Goal: Navigation & Orientation: Find specific page/section

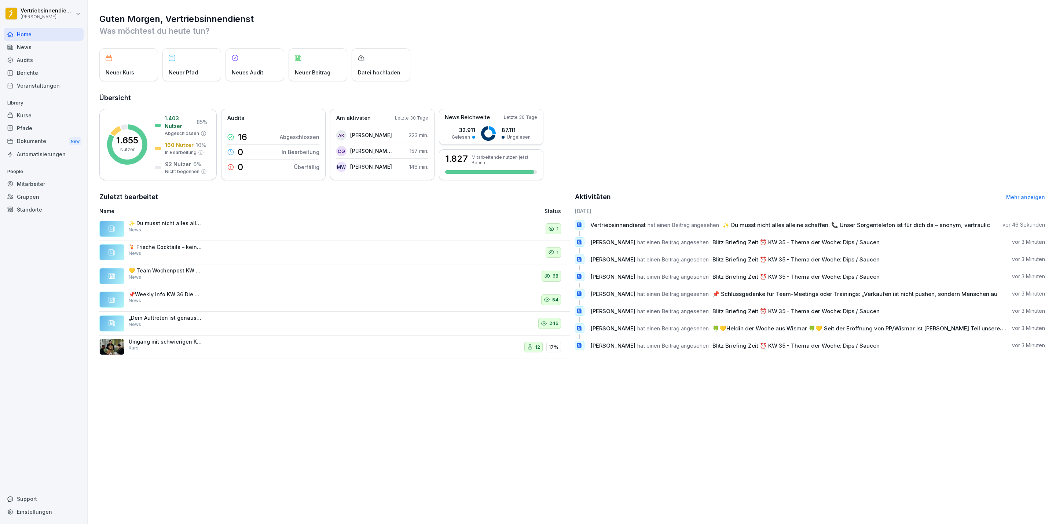
click at [36, 141] on div "Dokumente New" at bounding box center [44, 142] width 80 height 14
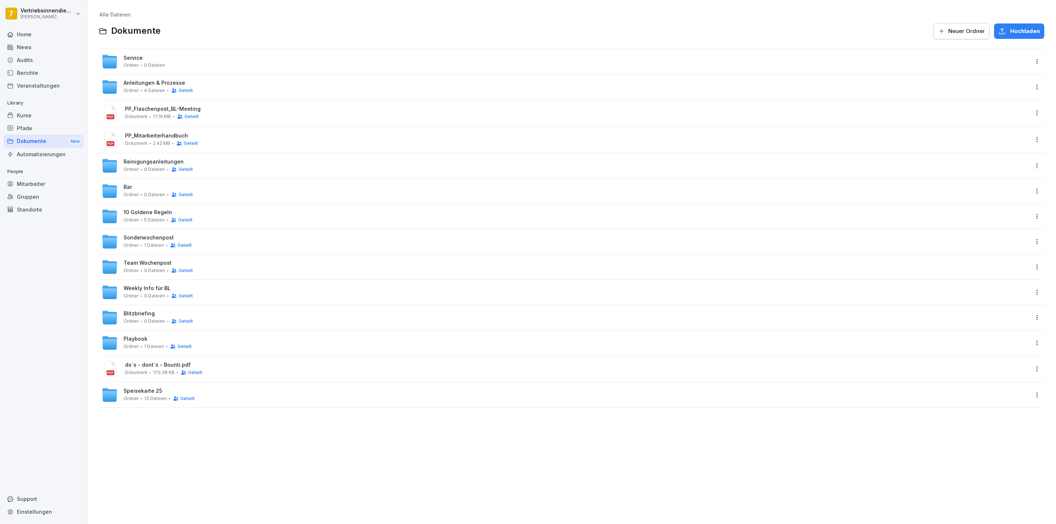
click at [144, 83] on span "Anleitungen & Prozesse" at bounding box center [155, 83] width 62 height 6
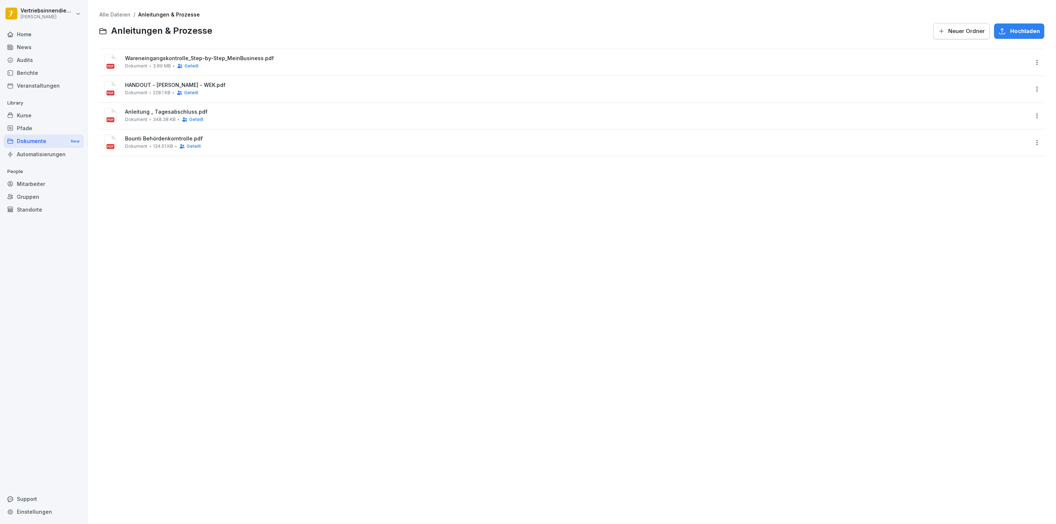
click at [221, 86] on span "HANDOUT - [PERSON_NAME] - WEK.pdf" at bounding box center [577, 85] width 904 height 6
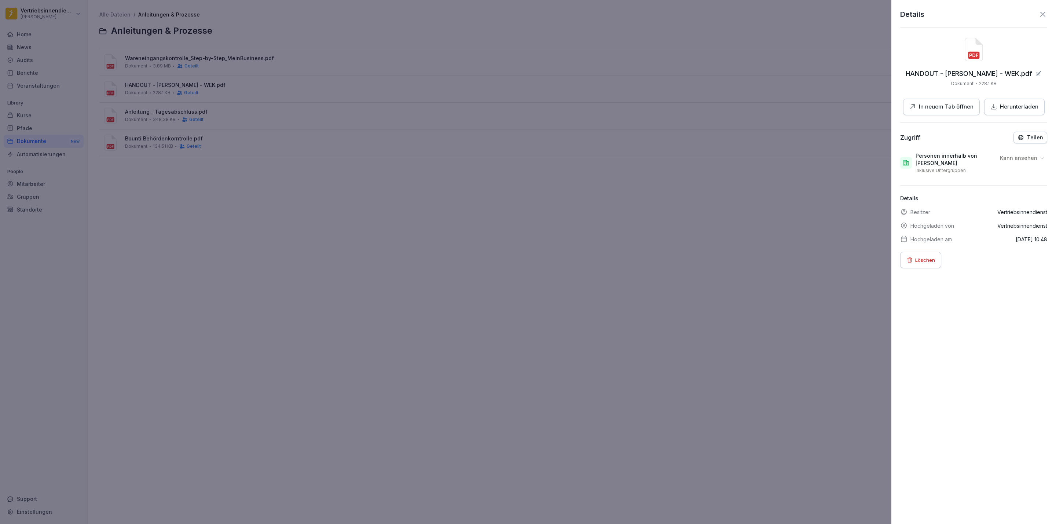
click at [927, 268] on button "Löschen" at bounding box center [920, 260] width 41 height 16
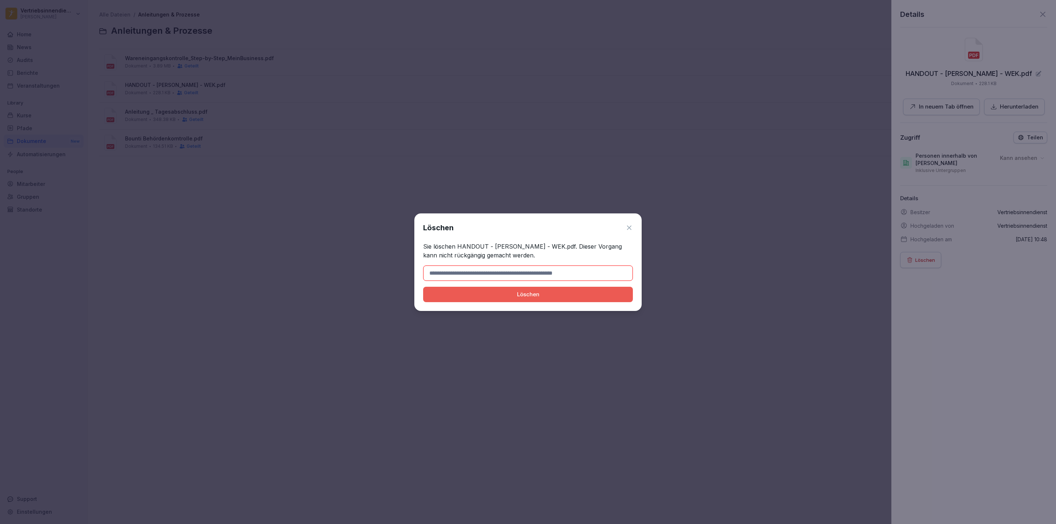
click at [493, 273] on input at bounding box center [528, 272] width 210 height 15
drag, startPoint x: 552, startPoint y: 246, endPoint x: 458, endPoint y: 248, distance: 94.2
click at [458, 248] on p "Sie löschen HANDOUT - [PERSON_NAME] - WEK.pdf. Dieser Vorgang kann nicht rückgä…" at bounding box center [528, 251] width 210 height 18
copy p "HANDOUT - [PERSON_NAME] - WEK.pdf"
click at [451, 273] on input at bounding box center [528, 272] width 210 height 15
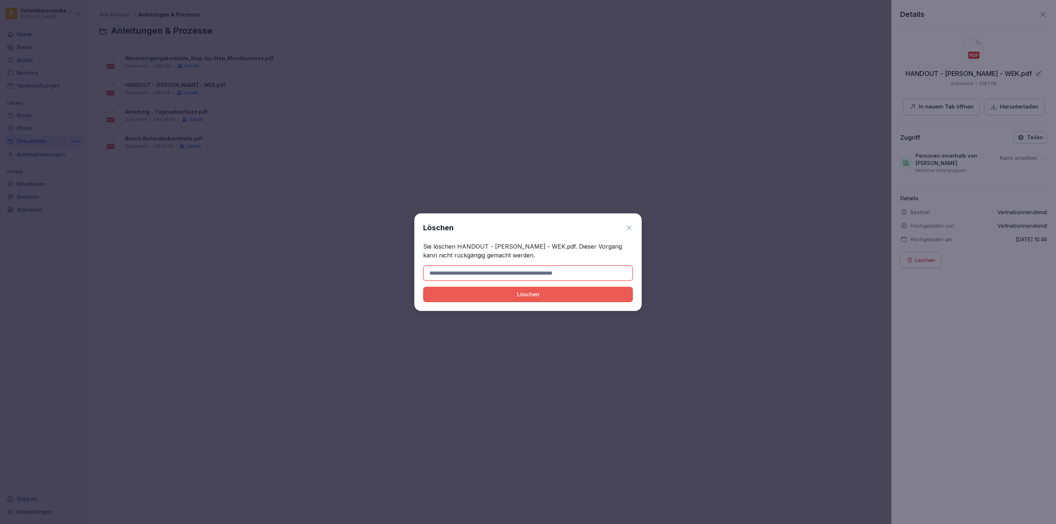
paste input "**********"
type input "**********"
click at [423, 287] on button "Löschen" at bounding box center [528, 294] width 210 height 15
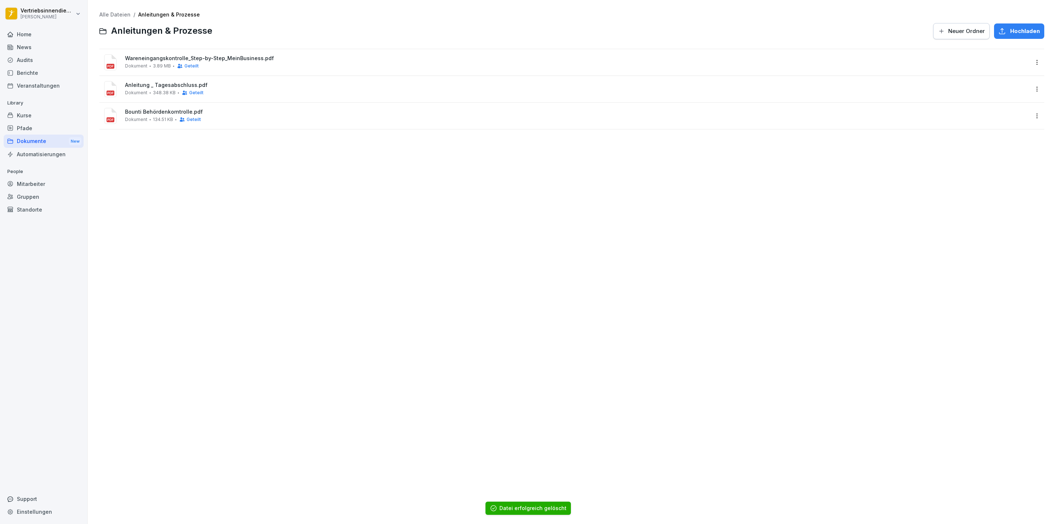
click at [335, 193] on div "Alle Dateien / Anleitungen & Prozesse Anleitungen & Prozesse Neuer Ordner Hochl…" at bounding box center [571, 262] width 957 height 513
click at [977, 31] on span "Neuer Ordner" at bounding box center [966, 31] width 37 height 8
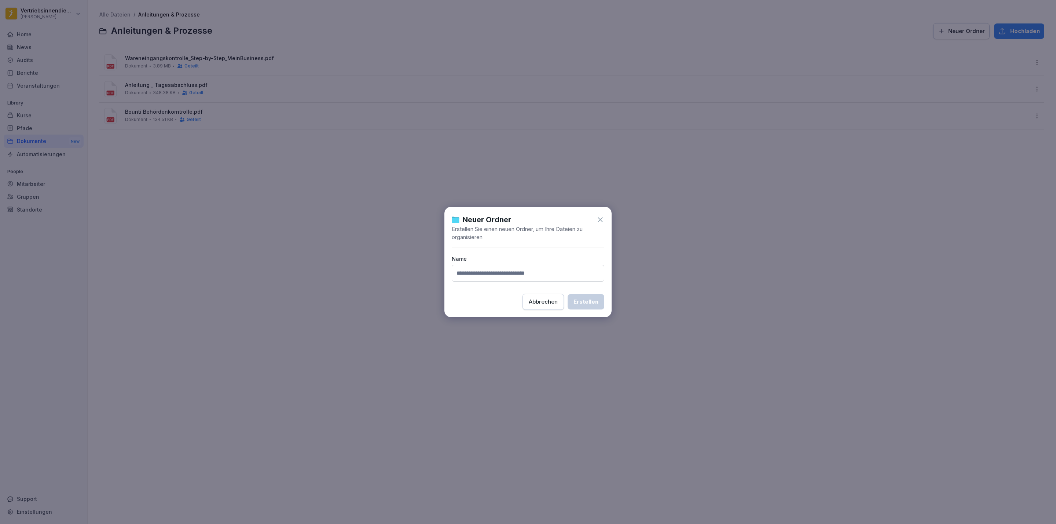
click at [549, 300] on div "Abbrechen" at bounding box center [543, 302] width 29 height 8
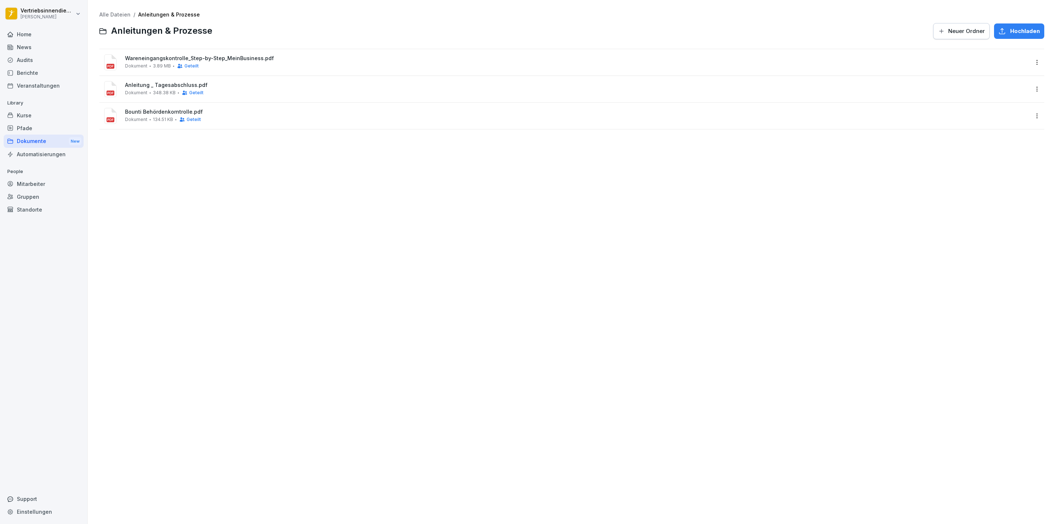
click at [1033, 36] on button "Hochladen" at bounding box center [1019, 30] width 50 height 15
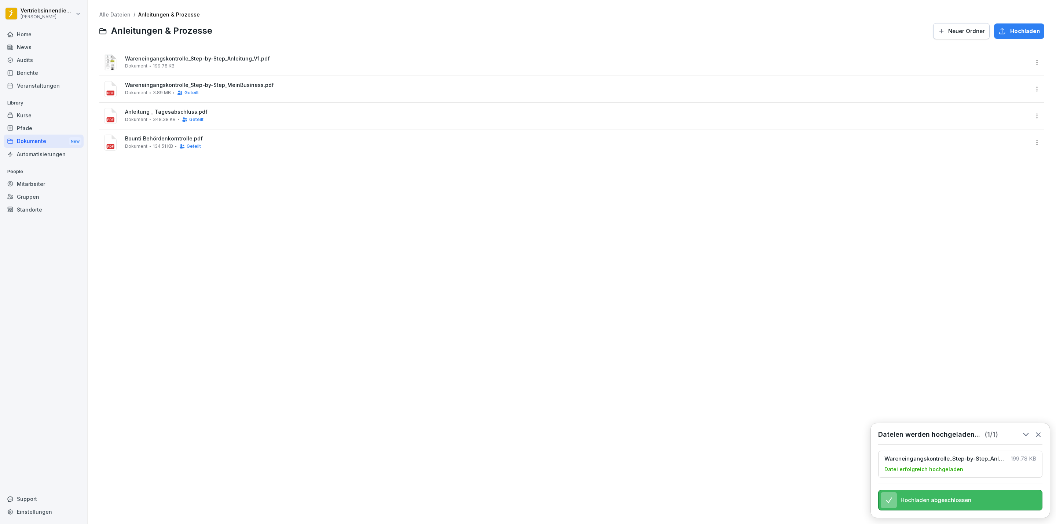
click at [1023, 58] on div "Wareneingangskontrolle_Step-by-Step_Anleitung_V1.pdf Dokument 199.78 KB" at bounding box center [571, 62] width 945 height 26
click at [1030, 63] on html "Vertriebsinnendienst [PERSON_NAME] Home News Audits Berichte Veranstaltungen Li…" at bounding box center [528, 262] width 1056 height 524
click at [989, 92] on div "Teilen" at bounding box center [996, 91] width 77 height 15
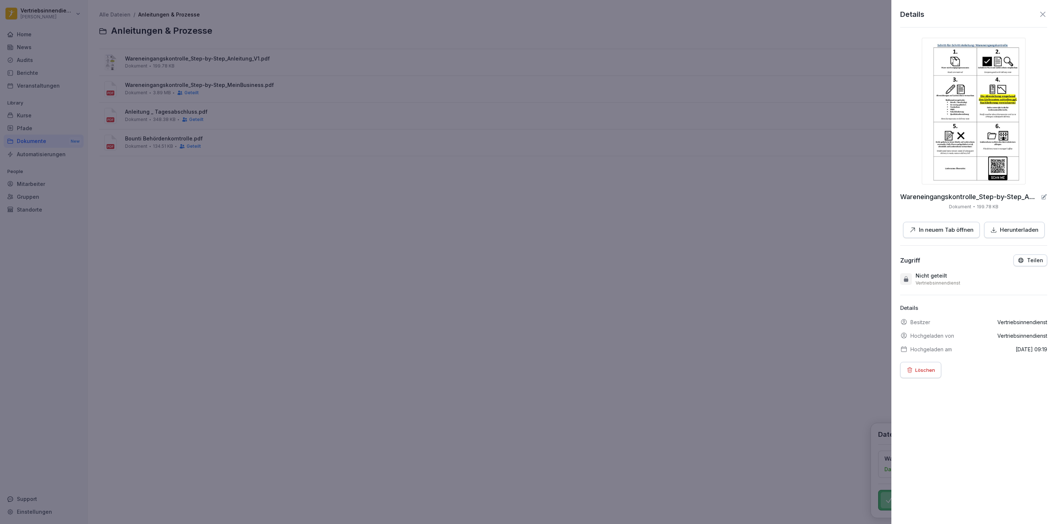
click at [1014, 266] on button "Teilen" at bounding box center [1031, 260] width 34 height 12
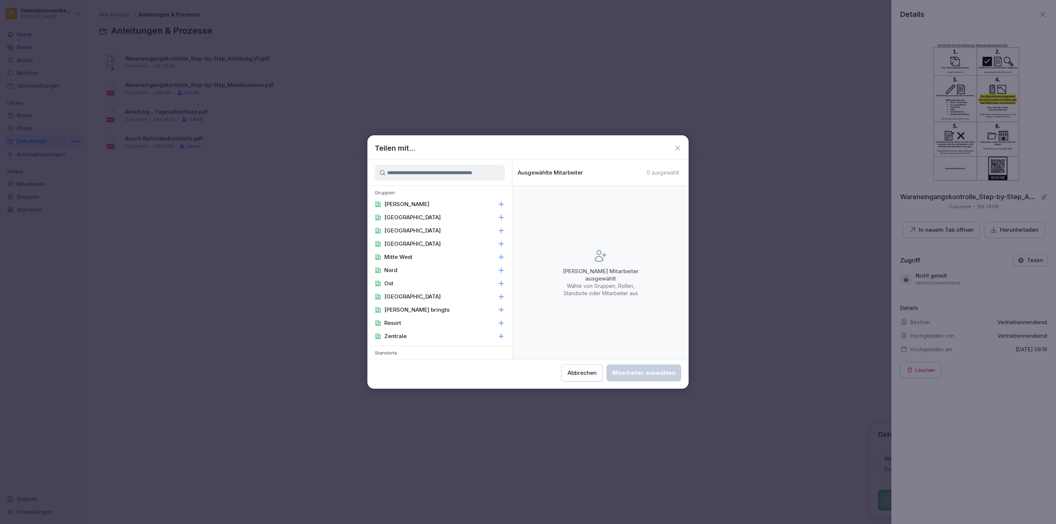
click at [428, 202] on div "[PERSON_NAME]" at bounding box center [439, 204] width 145 height 13
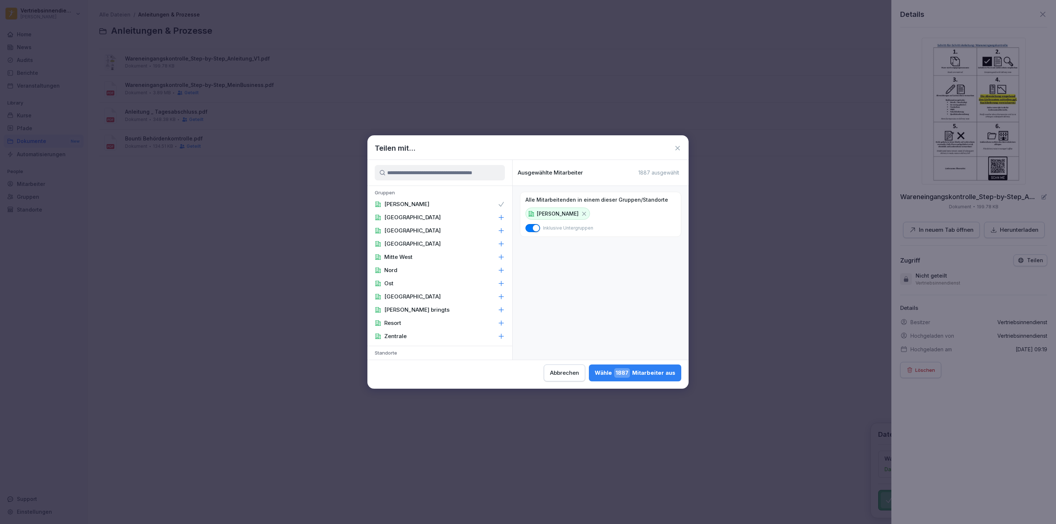
click at [637, 370] on div "Wähle 1887 Mitarbeiter aus" at bounding box center [635, 373] width 81 height 10
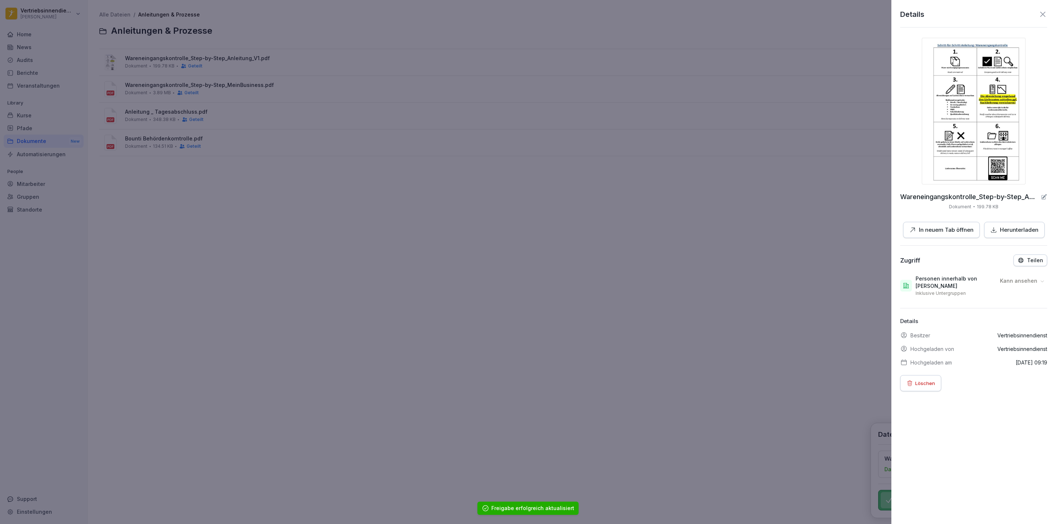
click at [250, 272] on div at bounding box center [528, 262] width 1056 height 524
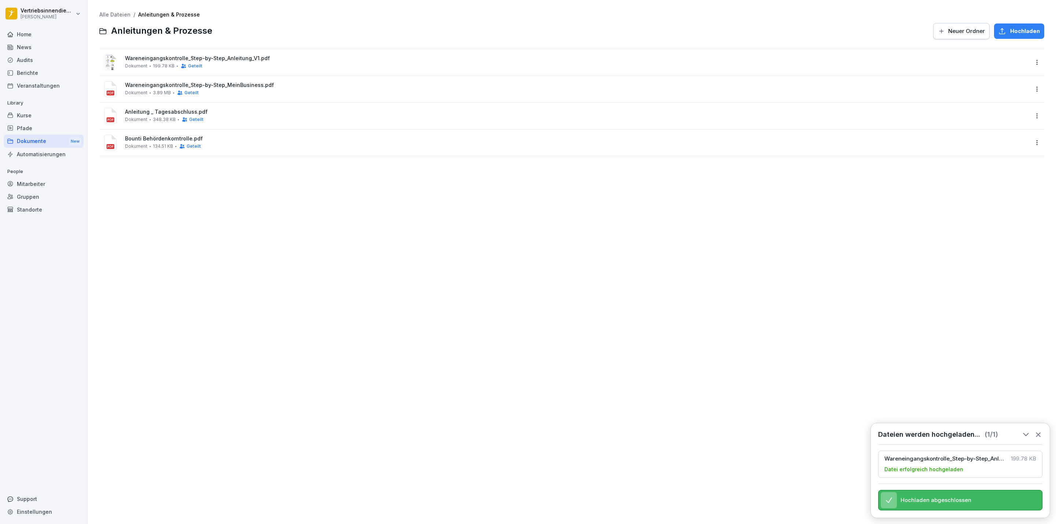
click at [39, 44] on div "News" at bounding box center [44, 47] width 80 height 13
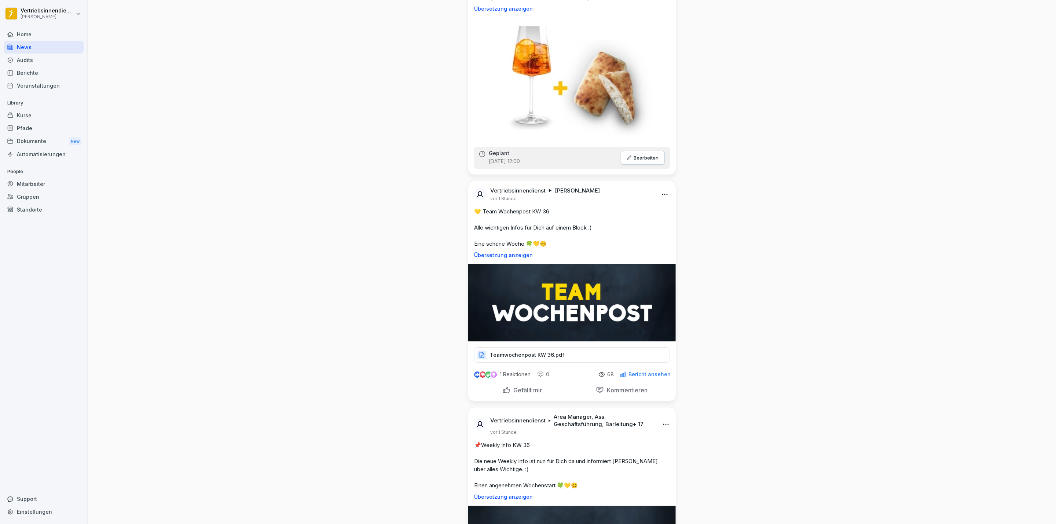
scroll to position [1100, 0]
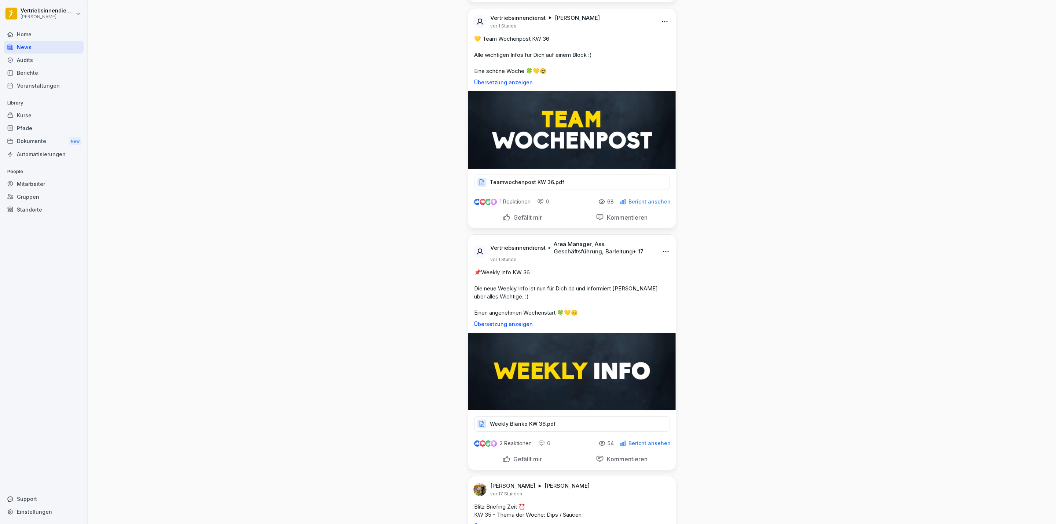
click at [517, 426] on p "Weekly Blanko KW 36.pdf" at bounding box center [523, 423] width 66 height 7
click at [37, 61] on div "Audits" at bounding box center [44, 60] width 80 height 13
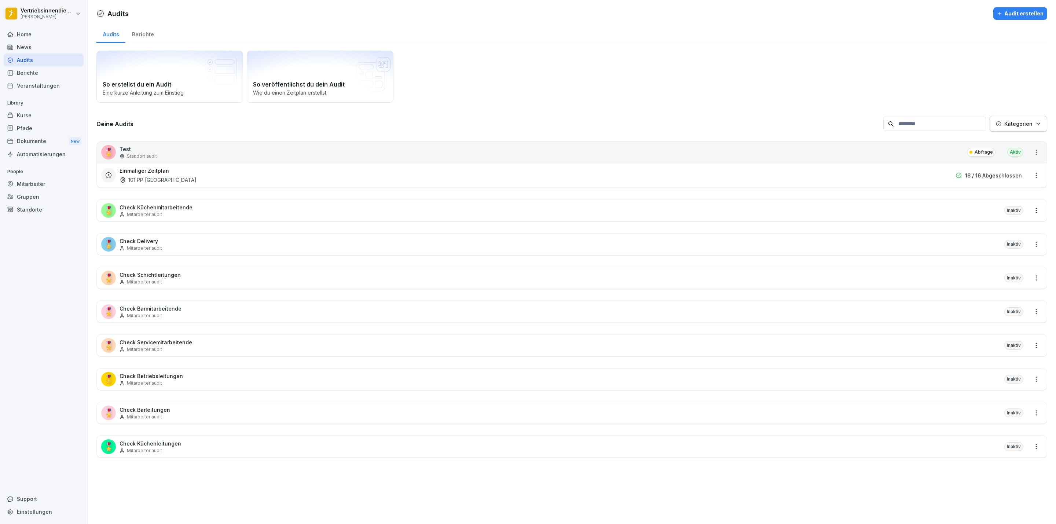
click at [133, 34] on div "Berichte" at bounding box center [142, 33] width 35 height 19
click at [144, 32] on div "Berichte" at bounding box center [142, 33] width 35 height 19
click at [108, 34] on div "Audits" at bounding box center [110, 33] width 29 height 19
click at [37, 72] on div "Berichte" at bounding box center [44, 72] width 80 height 13
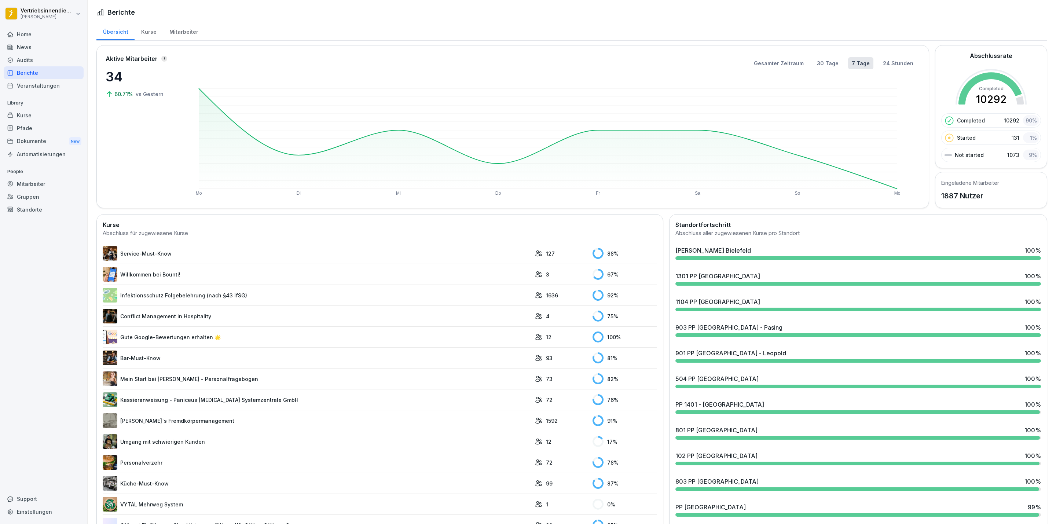
click at [39, 138] on div "Dokumente New" at bounding box center [44, 142] width 80 height 14
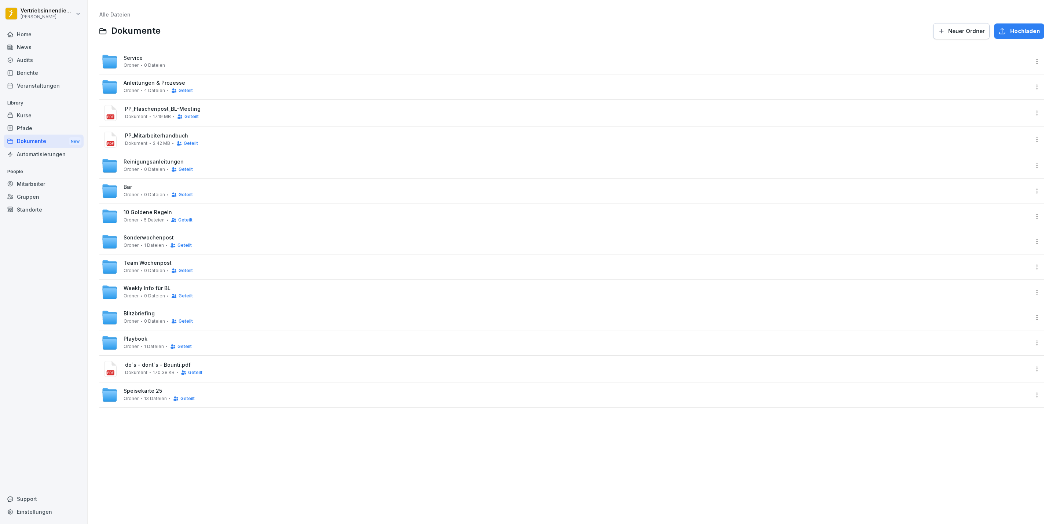
click at [144, 286] on span "Weekly Info für BL" at bounding box center [147, 288] width 47 height 6
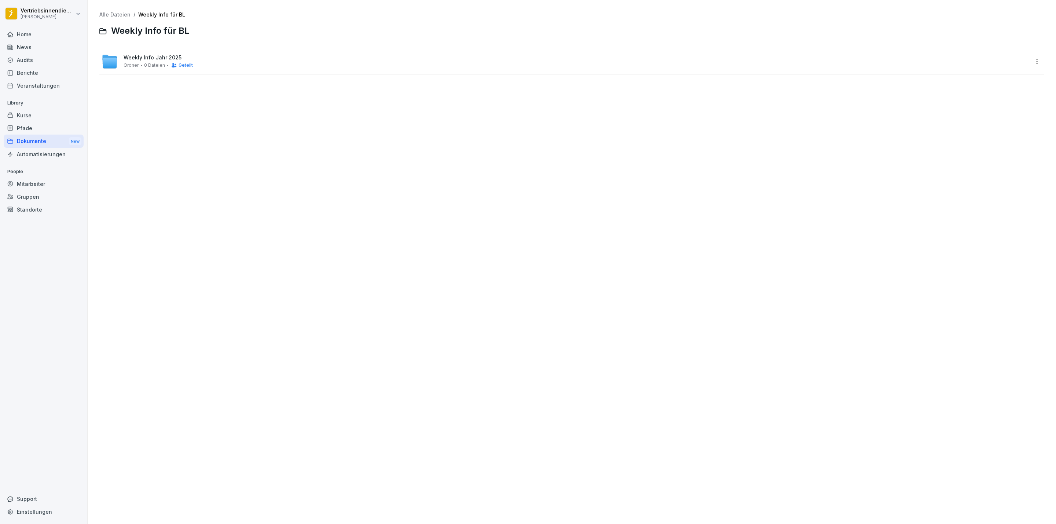
click at [145, 56] on span "Weekly Info Jahr 2025" at bounding box center [153, 58] width 58 height 6
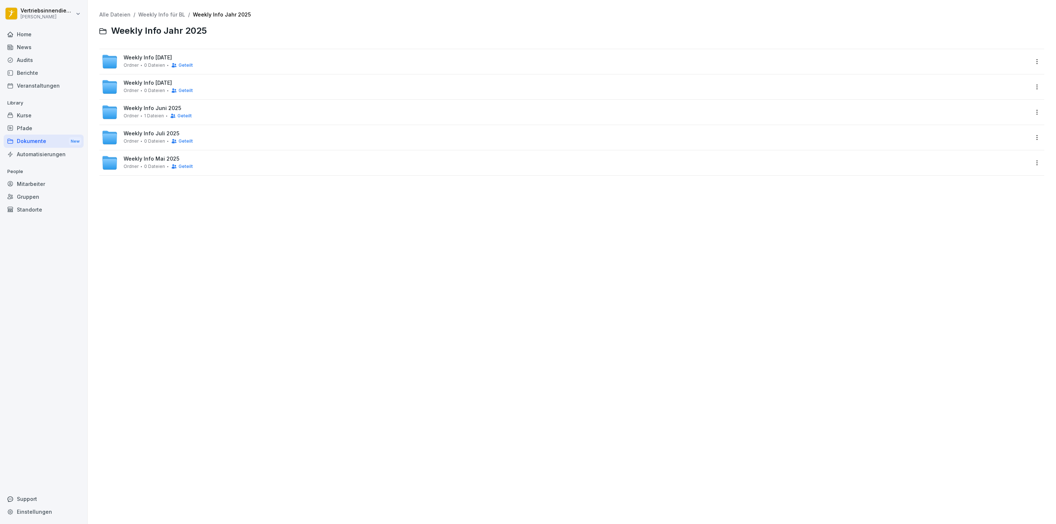
click at [167, 63] on div "Geteilt" at bounding box center [180, 65] width 26 height 6
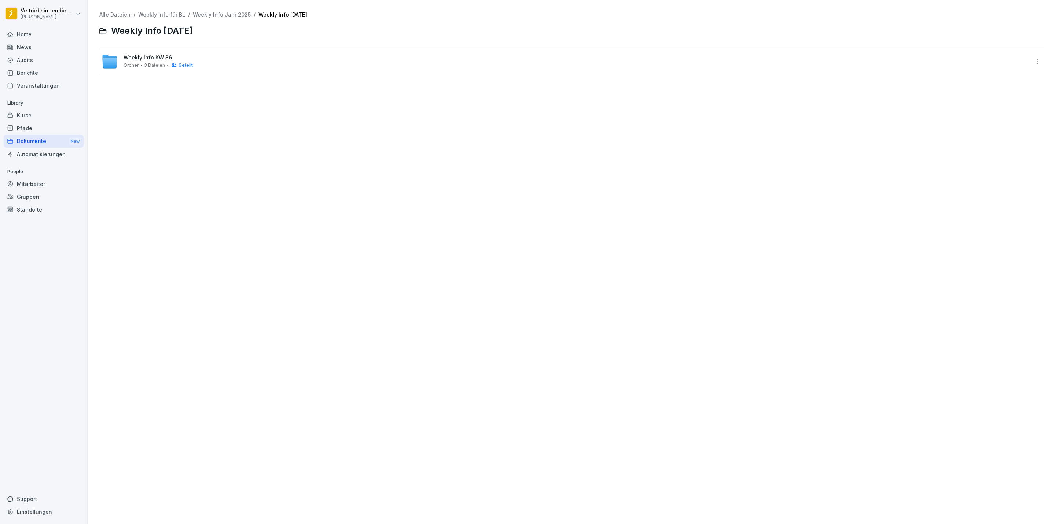
click at [157, 62] on div "Weekly Info KW 36 Ordner 3 Dateien Geteilt" at bounding box center [158, 62] width 69 height 14
click at [28, 141] on div "Dokumente New" at bounding box center [44, 142] width 80 height 14
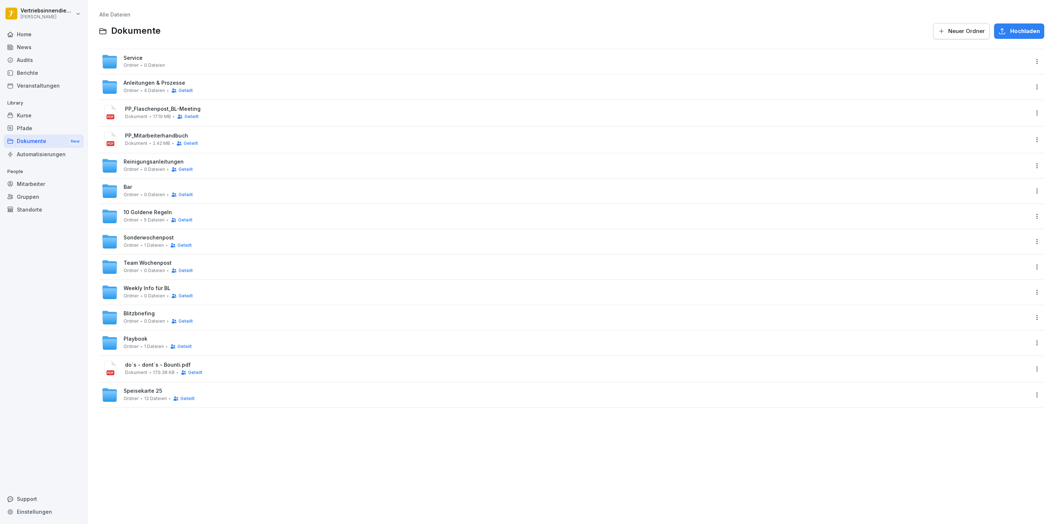
click at [35, 143] on div "Dokumente New" at bounding box center [44, 142] width 80 height 14
click at [148, 82] on span "Anleitungen & Prozesse" at bounding box center [155, 83] width 62 height 6
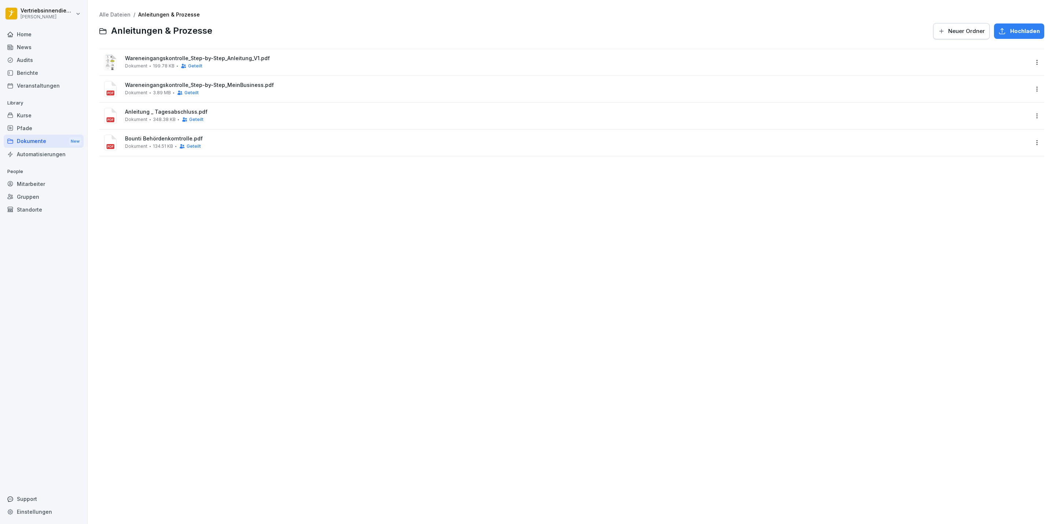
click at [164, 85] on span "Wareneingangskontrolle_Step-by-Step_MeinBusiness.pdf" at bounding box center [577, 85] width 904 height 6
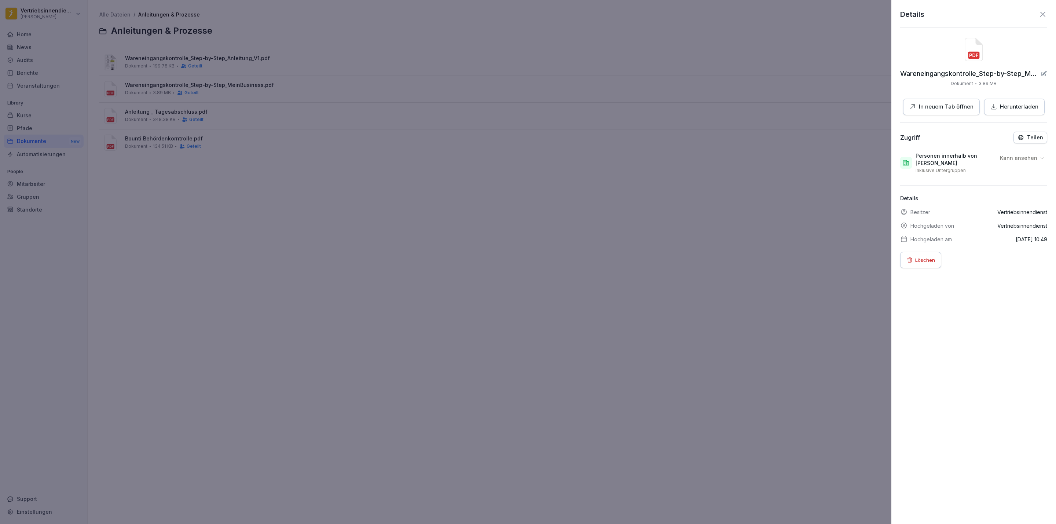
click at [967, 112] on button "In neuem Tab öffnen" at bounding box center [941, 107] width 77 height 17
click at [282, 106] on div at bounding box center [528, 262] width 1056 height 524
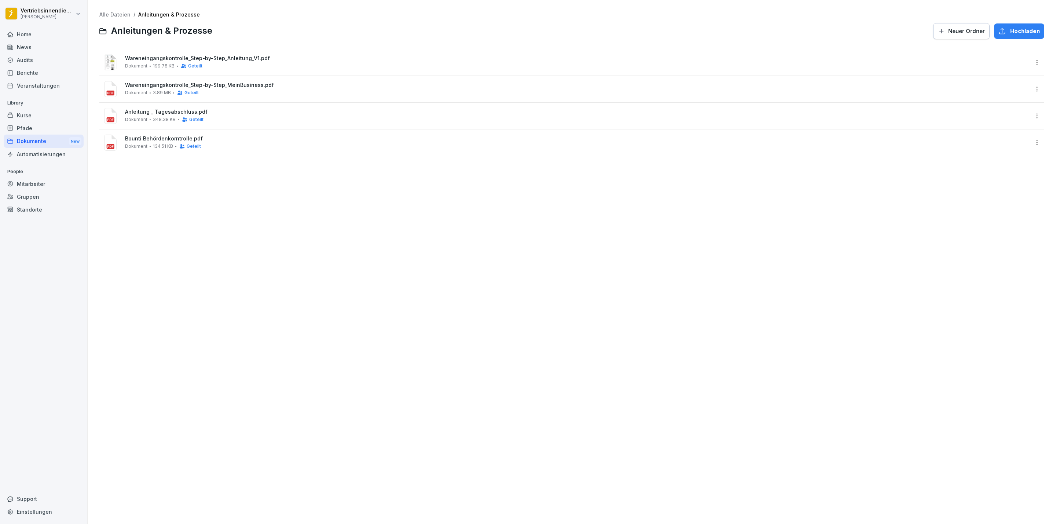
click at [1031, 90] on html "Vertriebsinnendienst [PERSON_NAME] Home News Audits Berichte Veranstaltungen Li…" at bounding box center [528, 262] width 1056 height 524
click at [982, 193] on div "Löschen" at bounding box center [984, 192] width 24 height 9
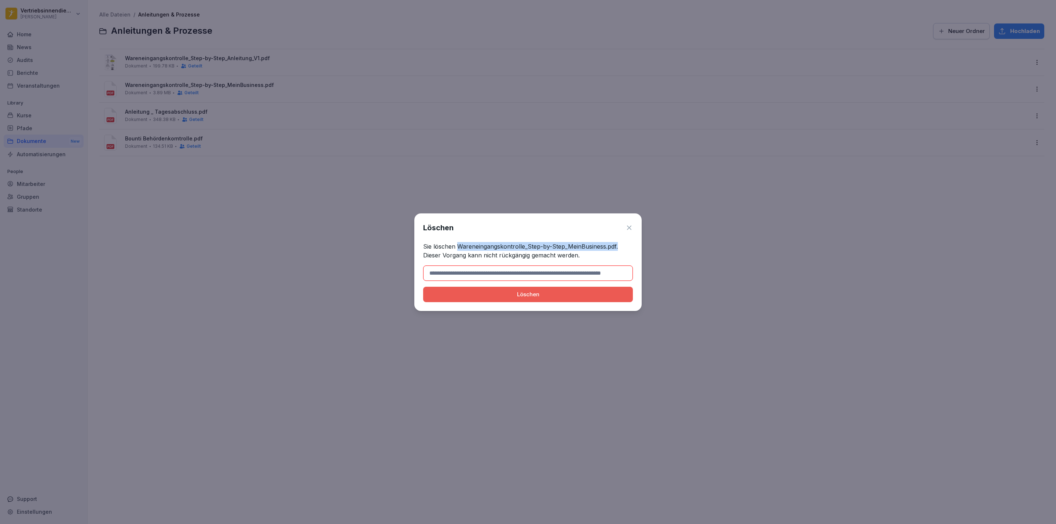
drag, startPoint x: 618, startPoint y: 245, endPoint x: 459, endPoint y: 242, distance: 158.4
click at [459, 242] on p "Sie löschen Wareneingangskontrolle_Step-by-Step_MeinBusiness.pdf. Dieser Vorgan…" at bounding box center [528, 251] width 210 height 18
copy p "Wareneingangskontrolle_Step-by-Step_MeinBusiness.pdf."
click at [453, 276] on input at bounding box center [528, 272] width 210 height 15
paste input "**********"
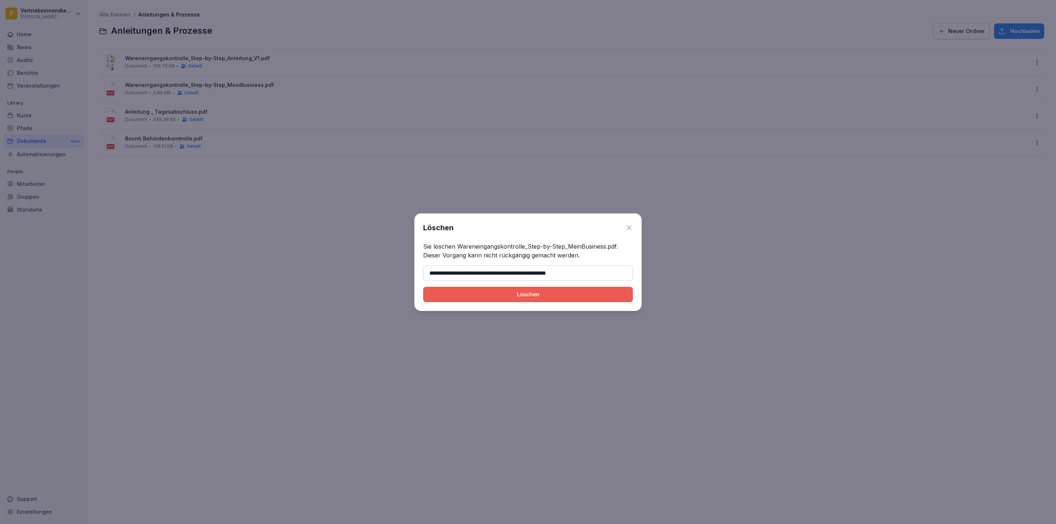
click at [423, 287] on button "Löschen" at bounding box center [528, 294] width 210 height 15
type input "**********"
click at [423, 287] on button "Löschen" at bounding box center [528, 294] width 210 height 15
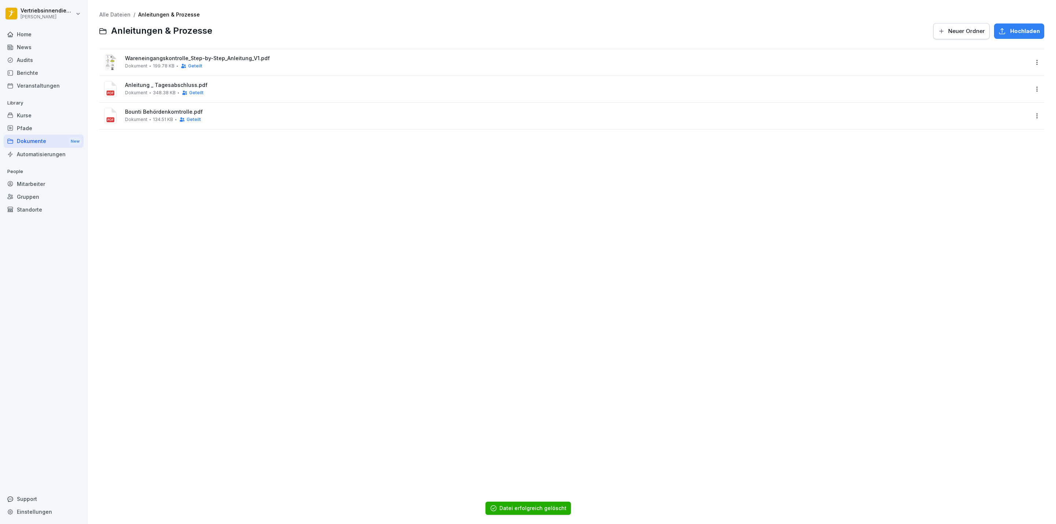
click at [23, 50] on div "News" at bounding box center [44, 47] width 80 height 13
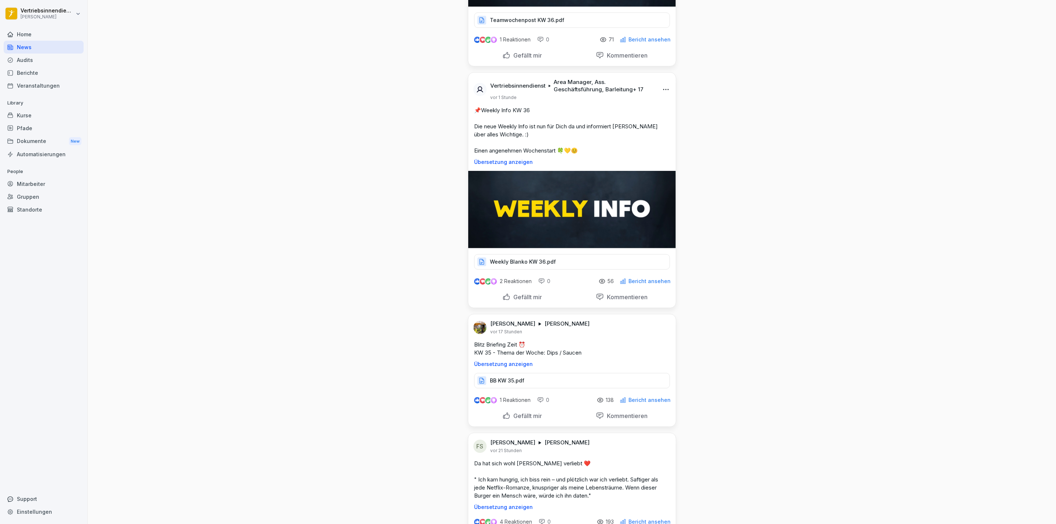
scroll to position [1265, 0]
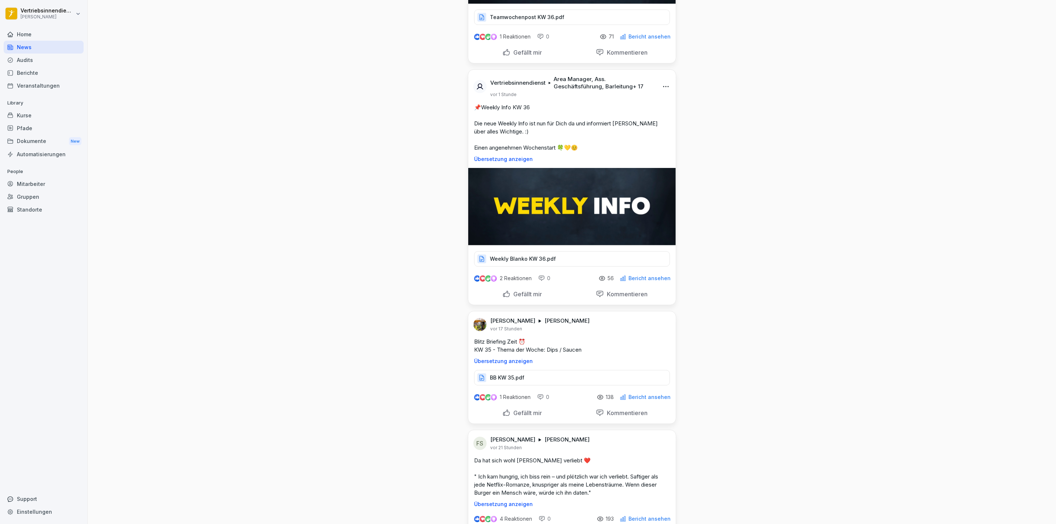
click at [527, 262] on p "Weekly Blanko KW 36.pdf" at bounding box center [523, 258] width 66 height 7
click at [17, 131] on div "Pfade" at bounding box center [44, 128] width 80 height 13
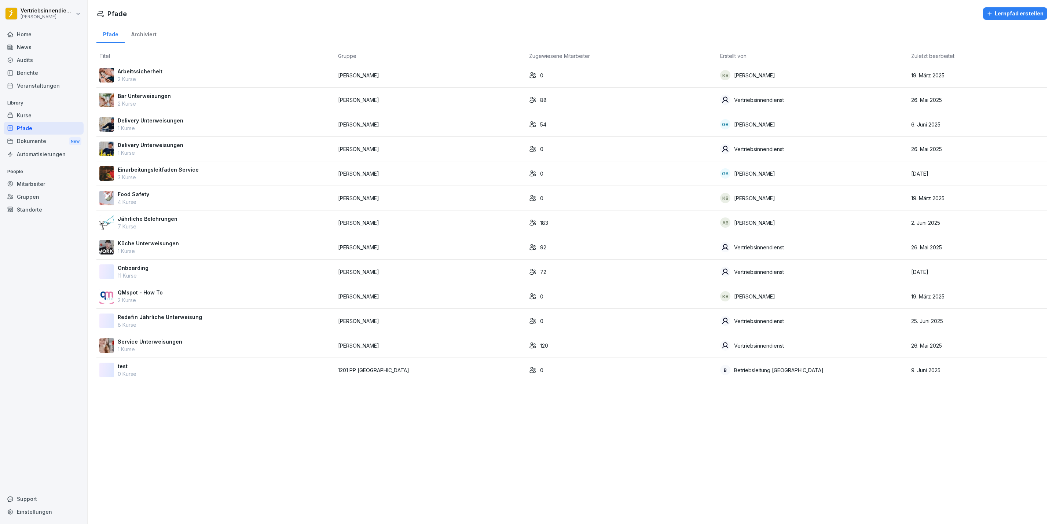
click at [36, 143] on div "Dokumente New" at bounding box center [44, 142] width 80 height 14
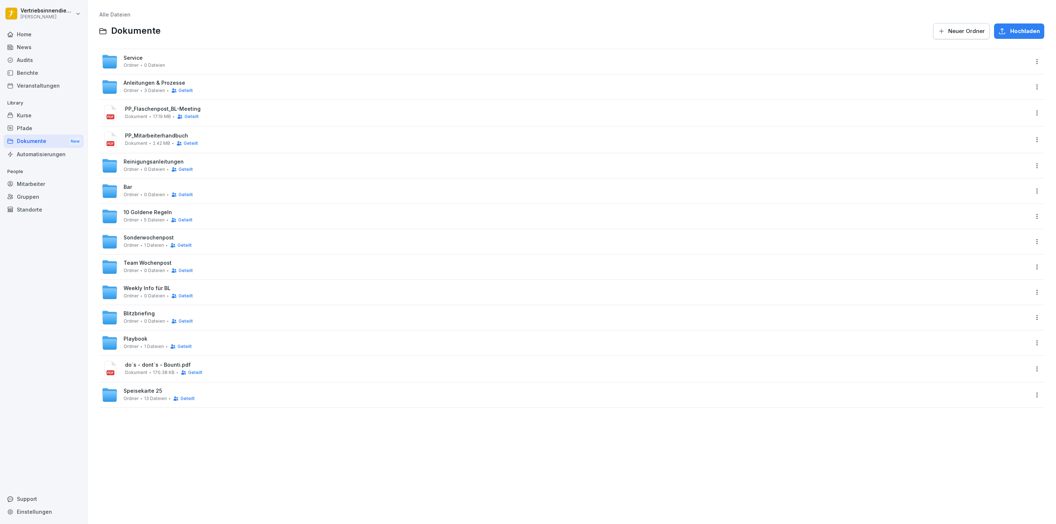
click at [146, 55] on div "Service Ordner 0 Dateien" at bounding box center [144, 61] width 41 height 13
click at [172, 84] on span "Anleitungen & Prozesse" at bounding box center [155, 83] width 62 height 6
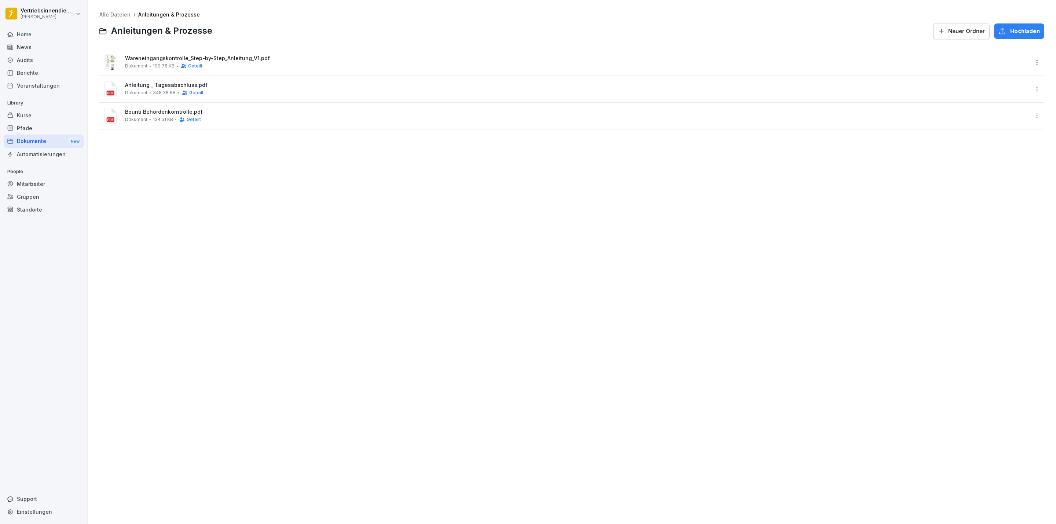
click at [188, 64] on span "Geteilt" at bounding box center [195, 65] width 14 height 5
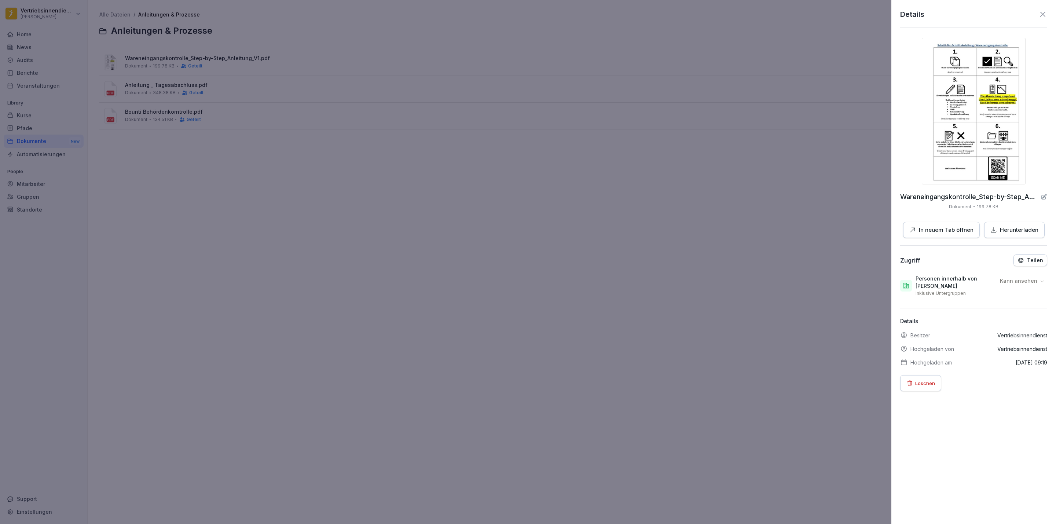
click at [745, 202] on div at bounding box center [528, 262] width 1056 height 524
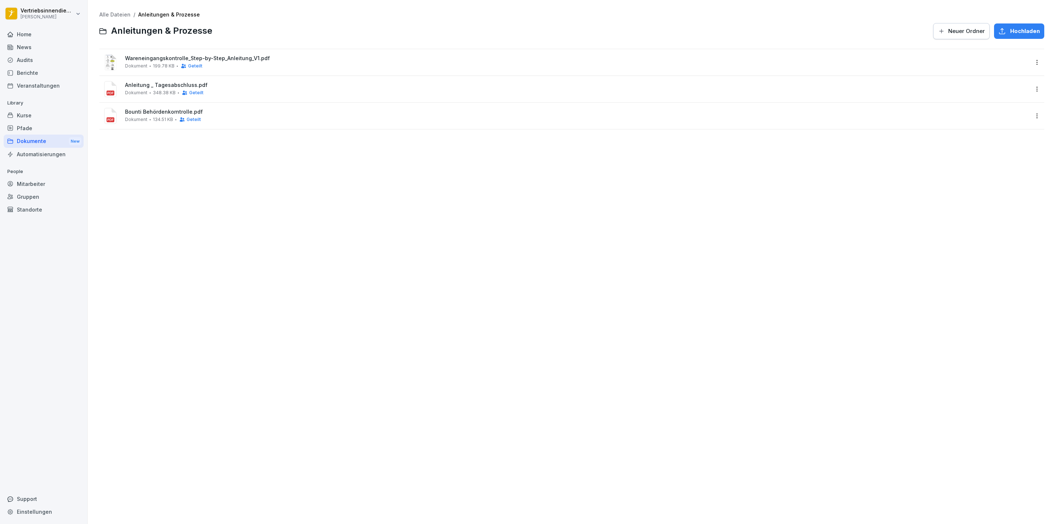
click at [39, 136] on div "Dokumente New" at bounding box center [44, 142] width 80 height 14
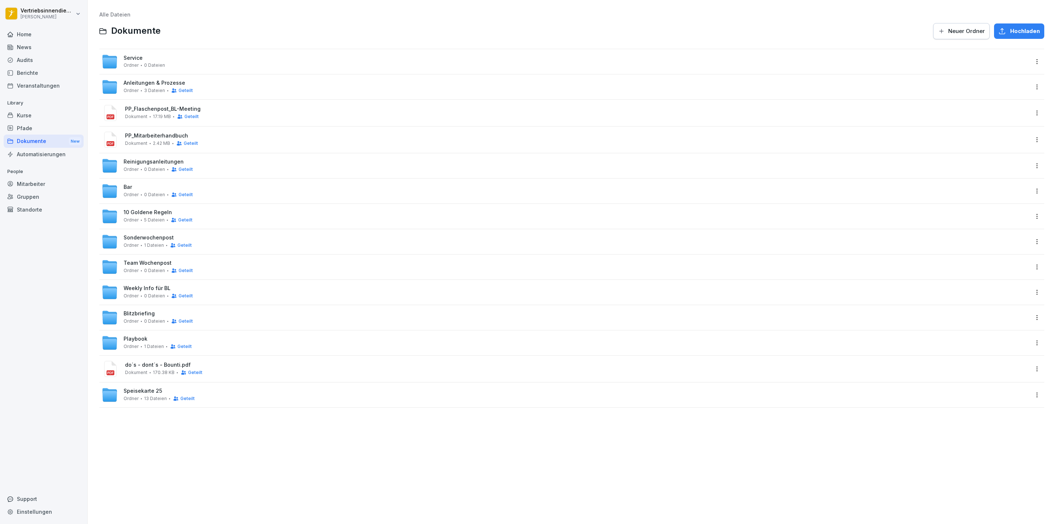
click at [157, 267] on div "Team Wochenpost Ordner 0 Dateien Geteilt" at bounding box center [158, 267] width 69 height 14
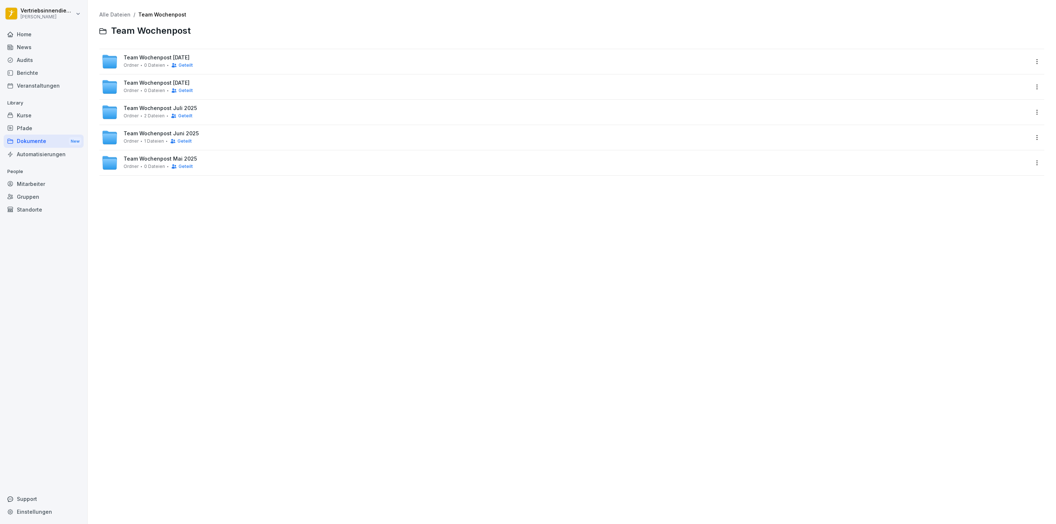
click at [153, 113] on span "2 Dateien" at bounding box center [154, 115] width 21 height 5
click at [152, 112] on div "KW 29 Ordner 5 Dateien Geteilt" at bounding box center [158, 112] width 69 height 14
click at [154, 102] on div "KW 29 Ordner 5 Dateien Geteilt" at bounding box center [571, 112] width 945 height 25
click at [144, 108] on div "KW 29 Ordner 5 Dateien Geteilt" at bounding box center [158, 112] width 69 height 14
click at [129, 91] on span "Ordner" at bounding box center [131, 90] width 15 height 5
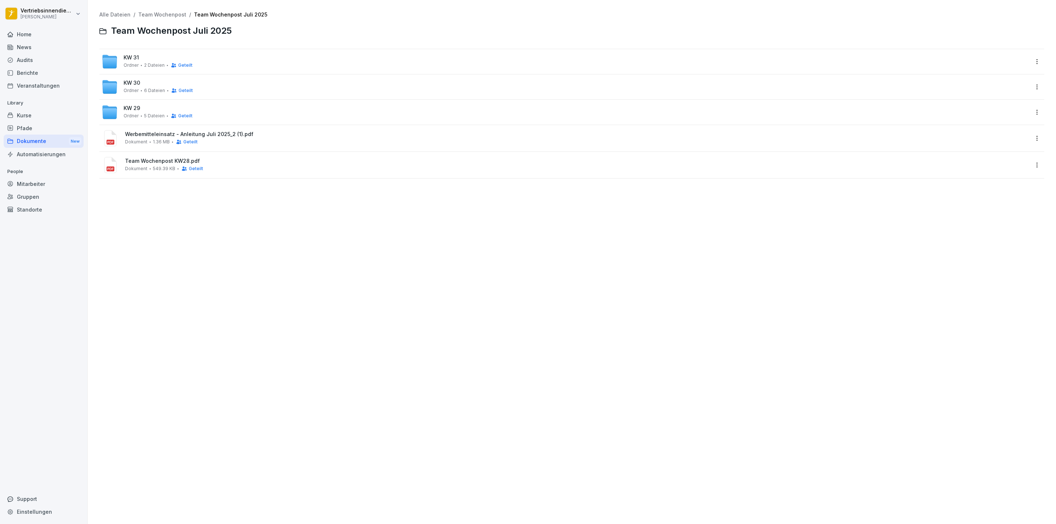
click at [43, 140] on div "Dokumente New" at bounding box center [44, 142] width 80 height 14
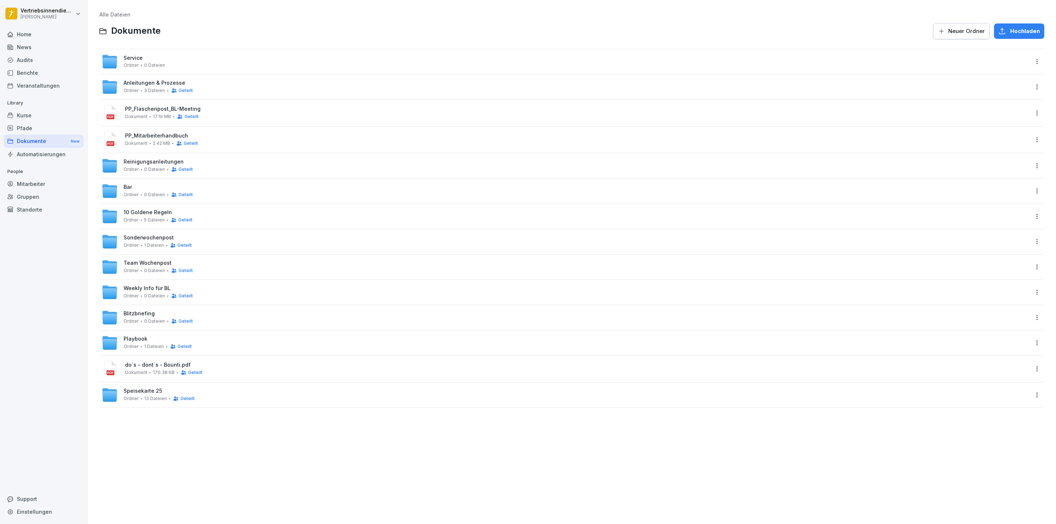
click at [135, 289] on span "Weekly Info für BL" at bounding box center [147, 288] width 47 height 6
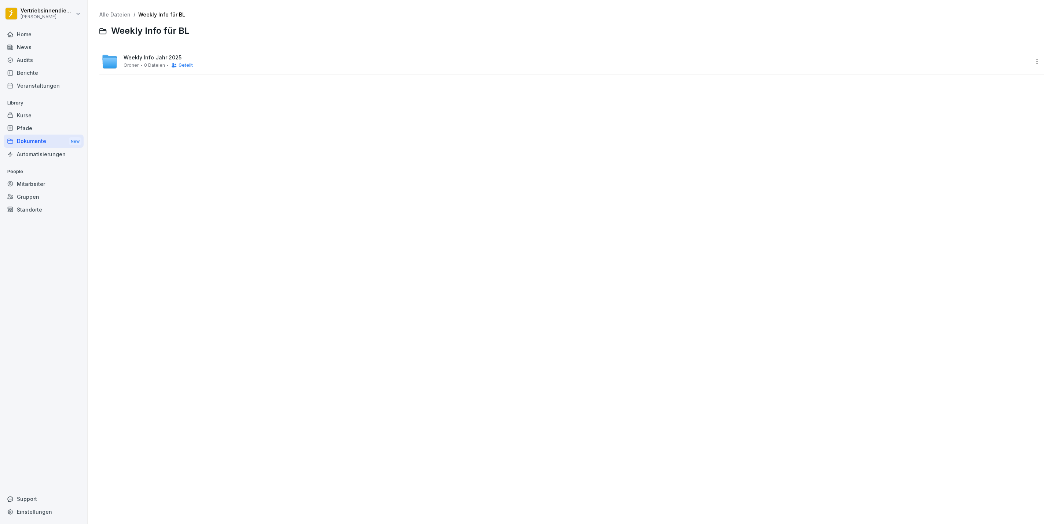
click at [151, 58] on span "Weekly Info Jahr 2025" at bounding box center [153, 58] width 58 height 6
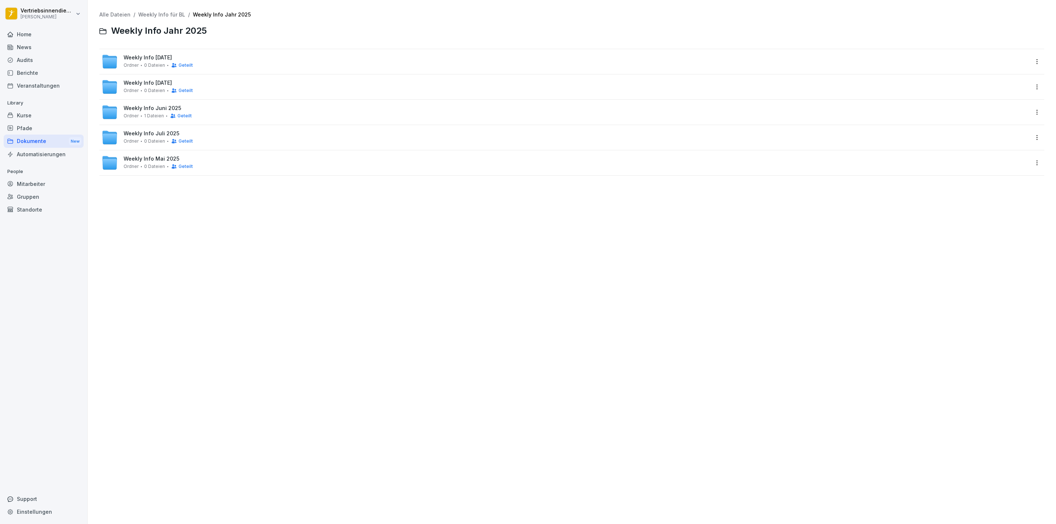
click at [160, 65] on span "0 Dateien" at bounding box center [154, 65] width 21 height 5
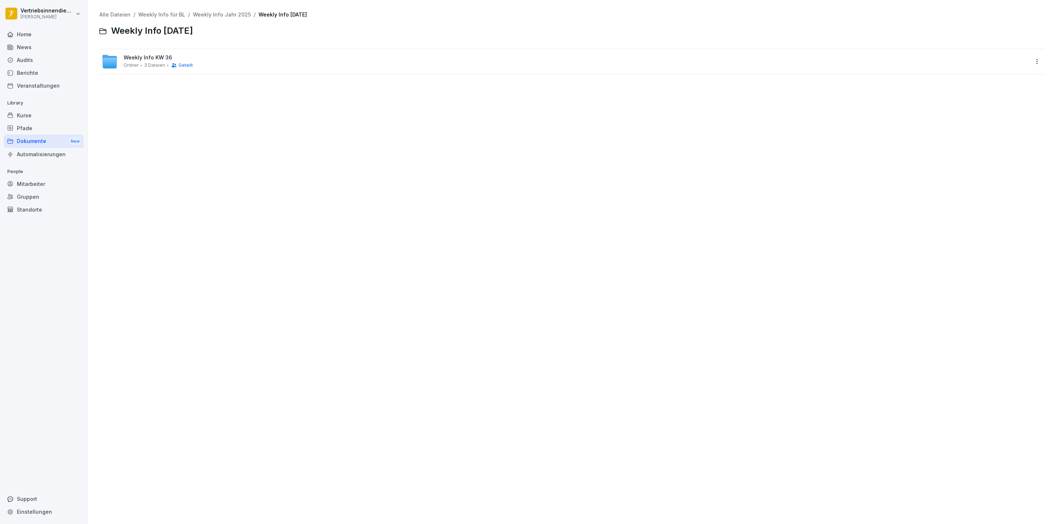
click at [140, 62] on div "Ordner 3 Dateien Geteilt" at bounding box center [158, 65] width 69 height 6
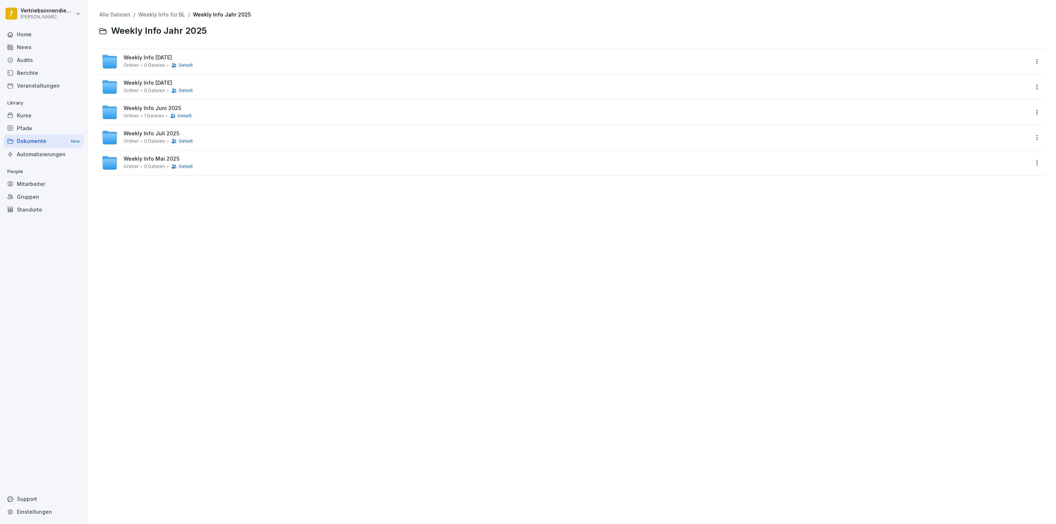
click at [170, 80] on span "Weekly Info [DATE]" at bounding box center [148, 83] width 48 height 6
click at [128, 63] on span "Ordner" at bounding box center [131, 65] width 15 height 5
click at [114, 83] on icon at bounding box center [109, 88] width 15 height 11
click at [151, 109] on span "Weekly KW 33" at bounding box center [142, 108] width 37 height 6
click at [139, 136] on span "Weekly KW 32" at bounding box center [142, 134] width 37 height 6
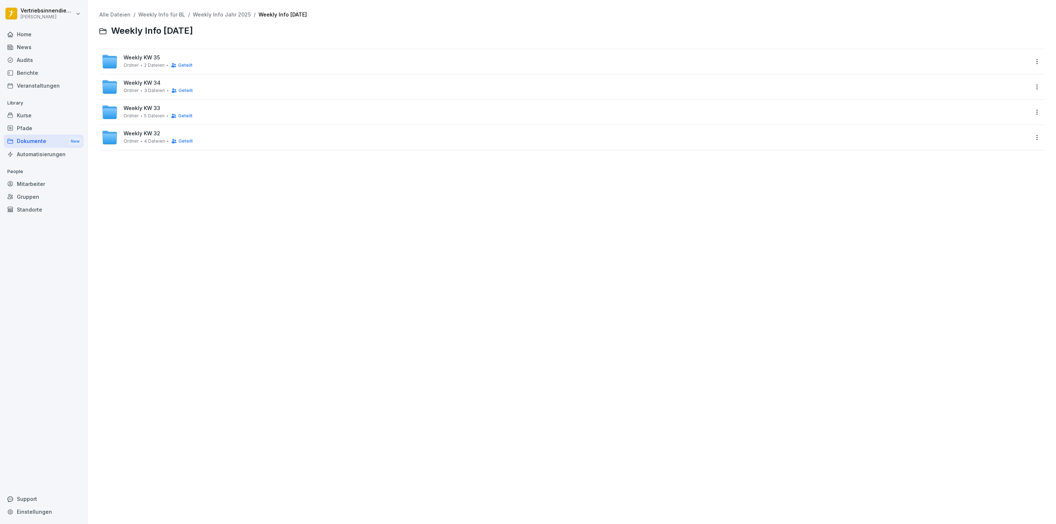
click at [32, 140] on div "Dokumente New" at bounding box center [44, 142] width 80 height 14
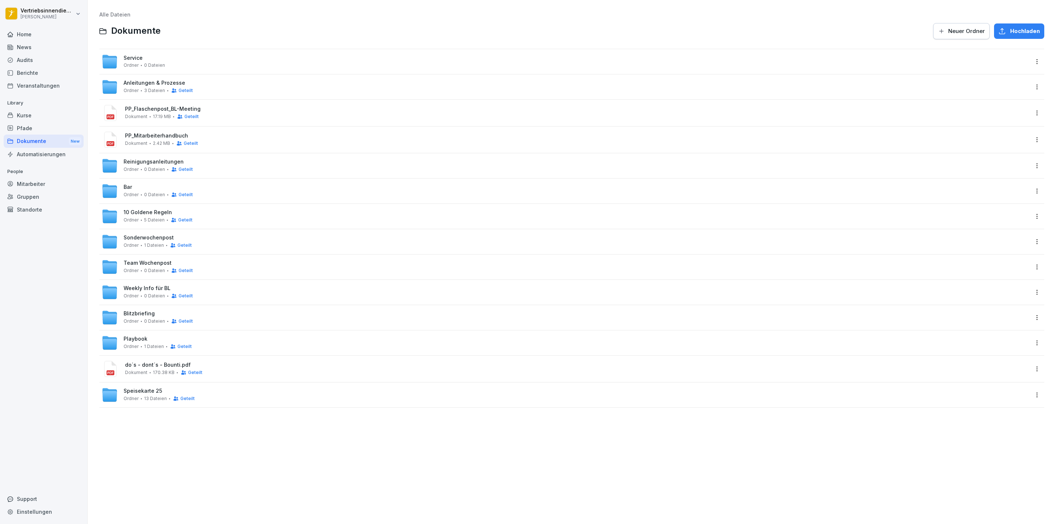
click at [140, 290] on span "Weekly Info für BL" at bounding box center [147, 288] width 47 height 6
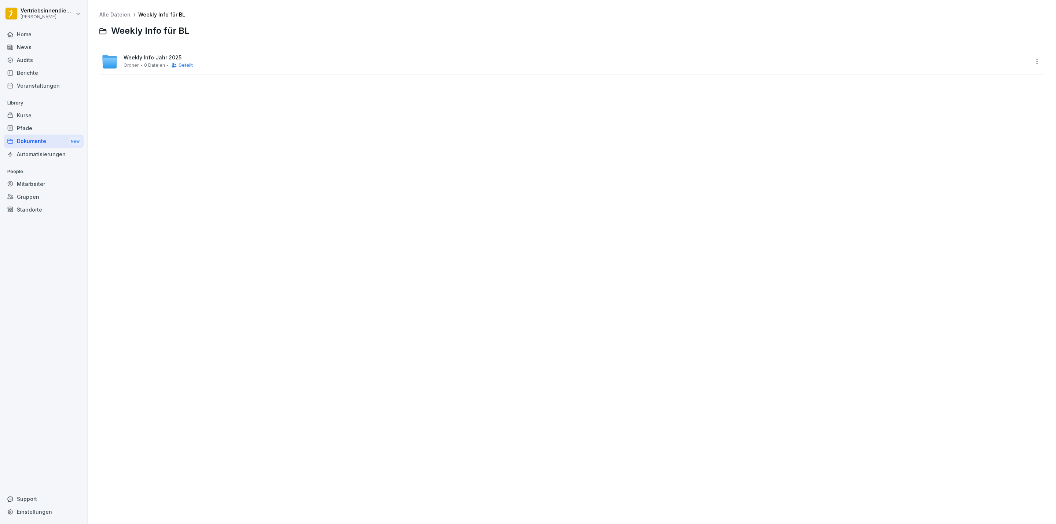
click at [110, 58] on icon at bounding box center [109, 63] width 15 height 11
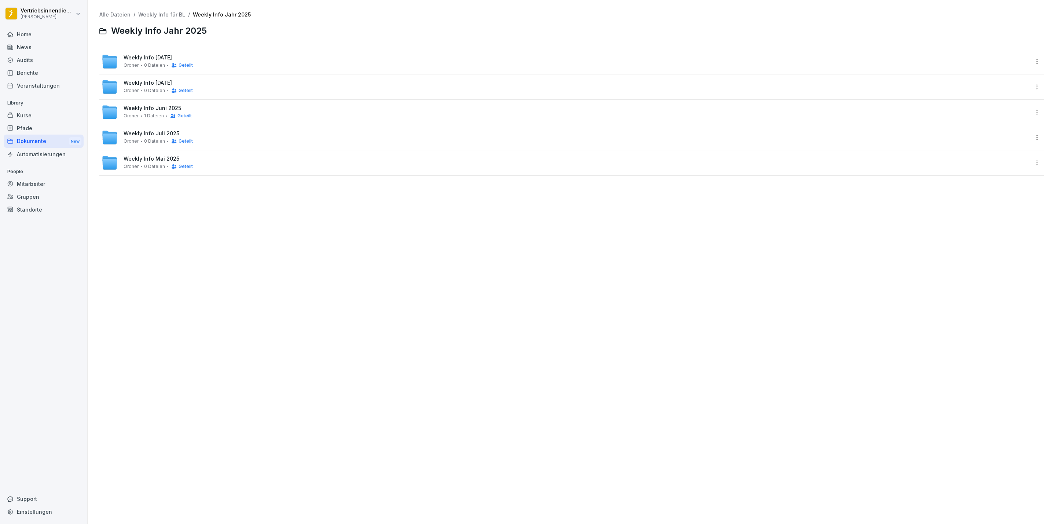
click at [150, 107] on span "Weekly Info Juni 2025" at bounding box center [153, 108] width 58 height 6
click at [158, 58] on span "Weekly KW 26" at bounding box center [142, 58] width 37 height 6
click at [133, 91] on span "Ordner" at bounding box center [131, 90] width 15 height 5
click at [163, 137] on div "Weekly KW 25 Ordner 2 Dateien Geteilt" at bounding box center [158, 139] width 69 height 14
click at [141, 193] on div "Ordner 2 Dateien Geteilt" at bounding box center [158, 193] width 69 height 6
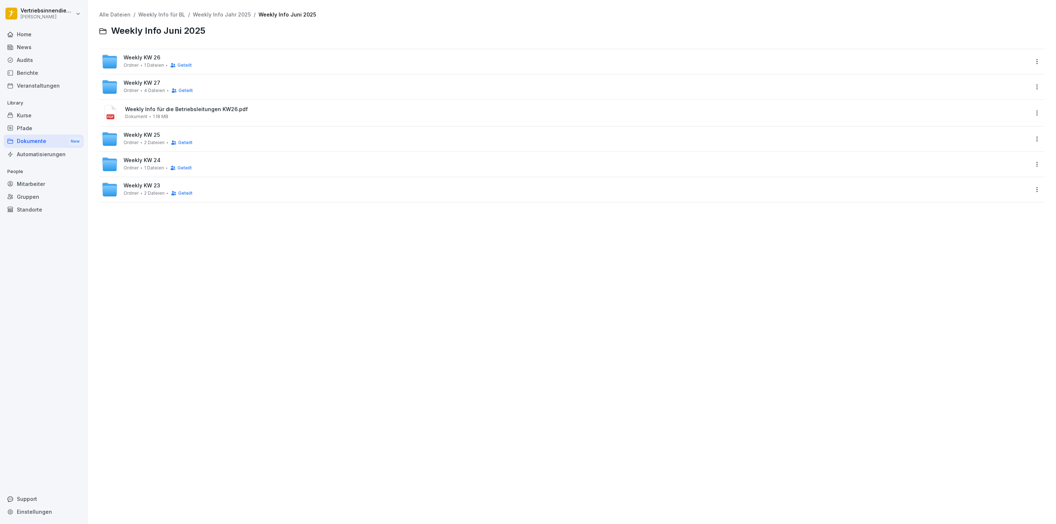
click at [132, 160] on span "Weekly KW 24" at bounding box center [142, 160] width 37 height 6
click at [156, 141] on span "2 Dateien" at bounding box center [154, 142] width 21 height 5
click at [127, 93] on span "Ordner" at bounding box center [131, 90] width 15 height 5
click at [138, 60] on span "Weekly KW 26" at bounding box center [142, 58] width 37 height 6
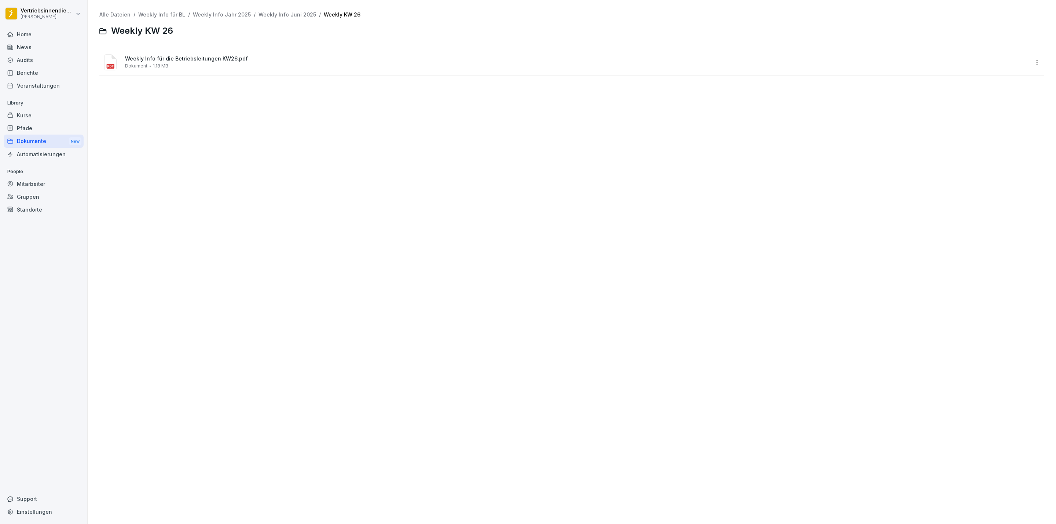
click at [111, 55] on icon at bounding box center [110, 62] width 16 height 16
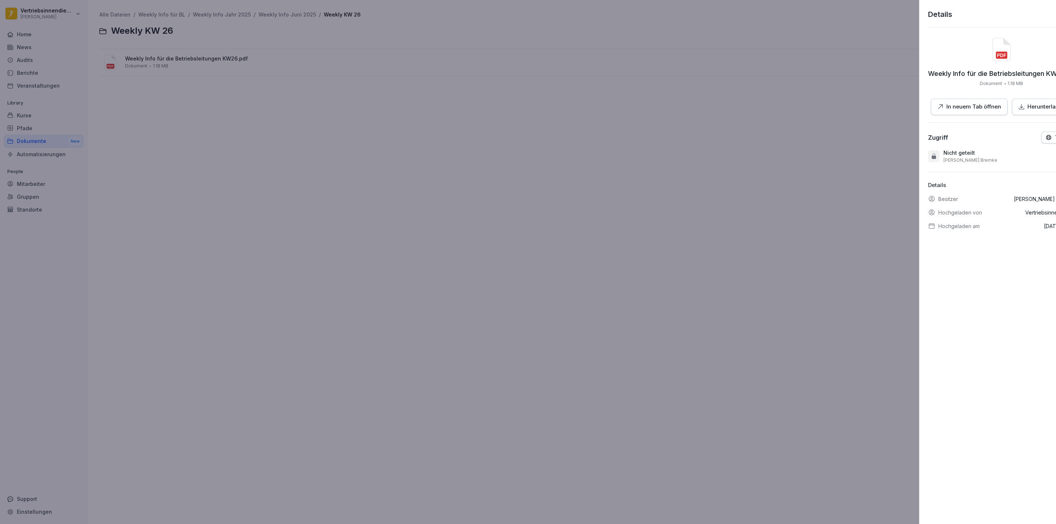
click at [384, 182] on div at bounding box center [528, 262] width 1056 height 524
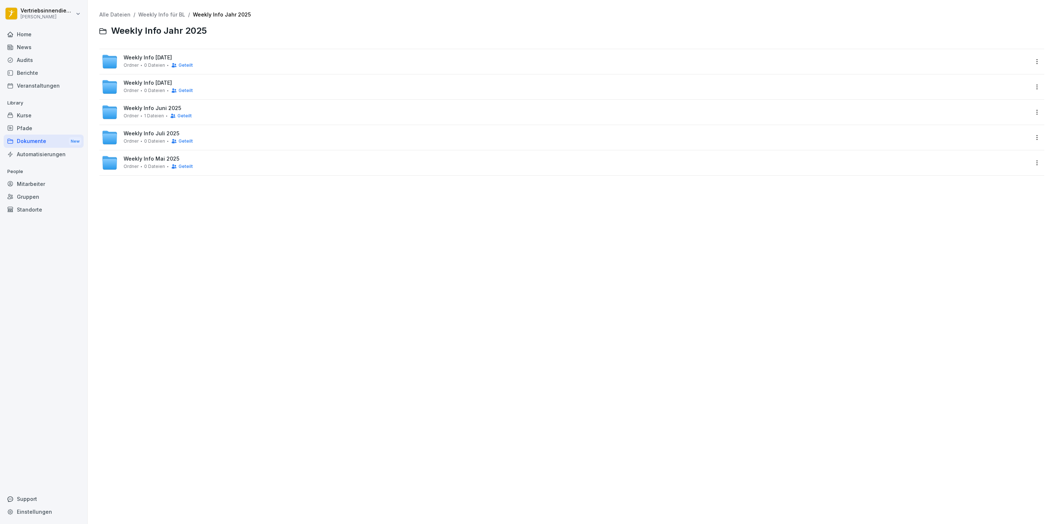
click at [155, 94] on div "Weekly Info [DATE] Ordner 0 Dateien Geteilt" at bounding box center [565, 87] width 927 height 16
click at [151, 65] on span "2 Dateien" at bounding box center [154, 65] width 21 height 5
click at [131, 80] on span "Weekly KW 34" at bounding box center [142, 83] width 37 height 6
click at [147, 104] on div "Weekly KW 33 Ordner 5 Dateien Geteilt" at bounding box center [565, 112] width 927 height 16
click at [139, 133] on span "Weekly KW 32" at bounding box center [142, 134] width 37 height 6
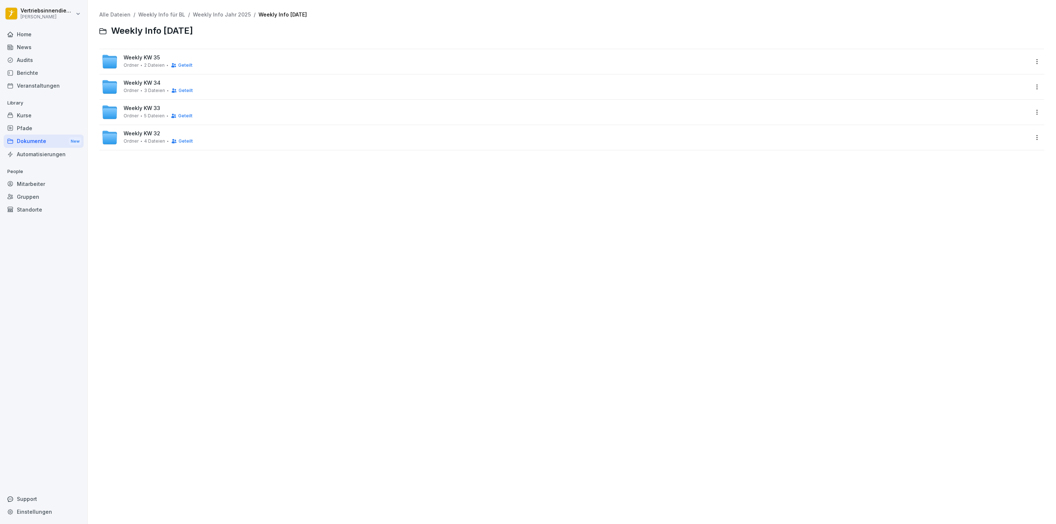
click at [41, 140] on div "Dokumente New" at bounding box center [44, 142] width 80 height 14
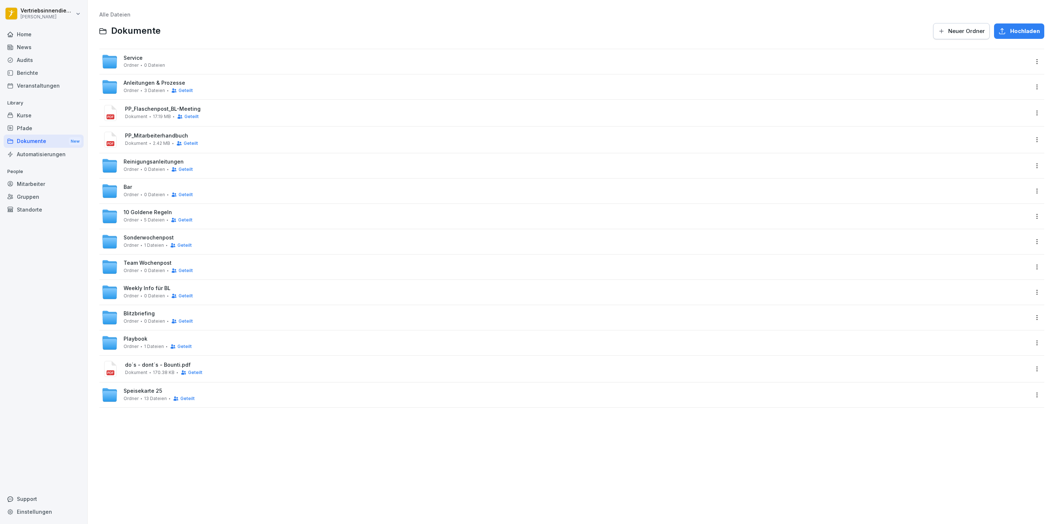
click at [129, 93] on span "Ordner" at bounding box center [131, 90] width 15 height 5
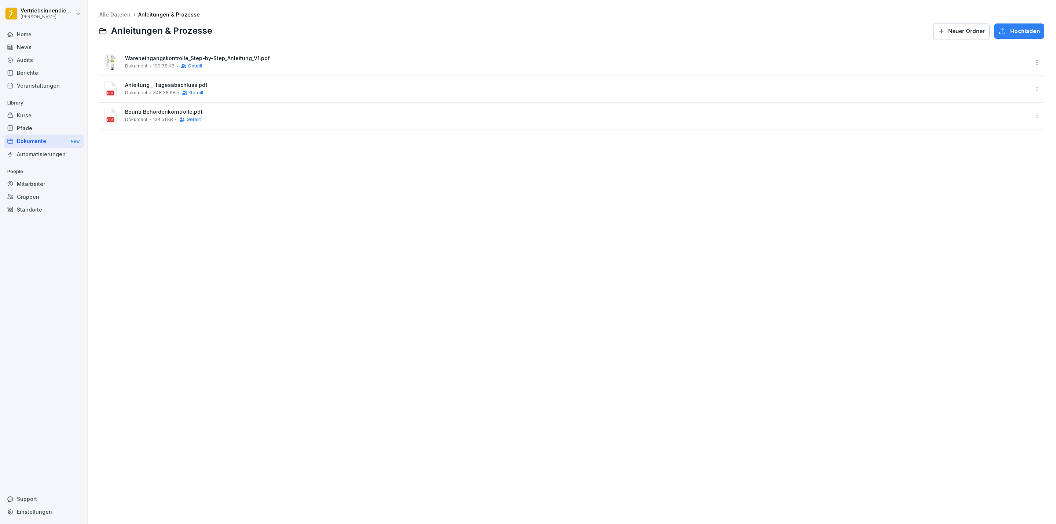
click at [43, 139] on div "Dokumente New" at bounding box center [44, 142] width 80 height 14
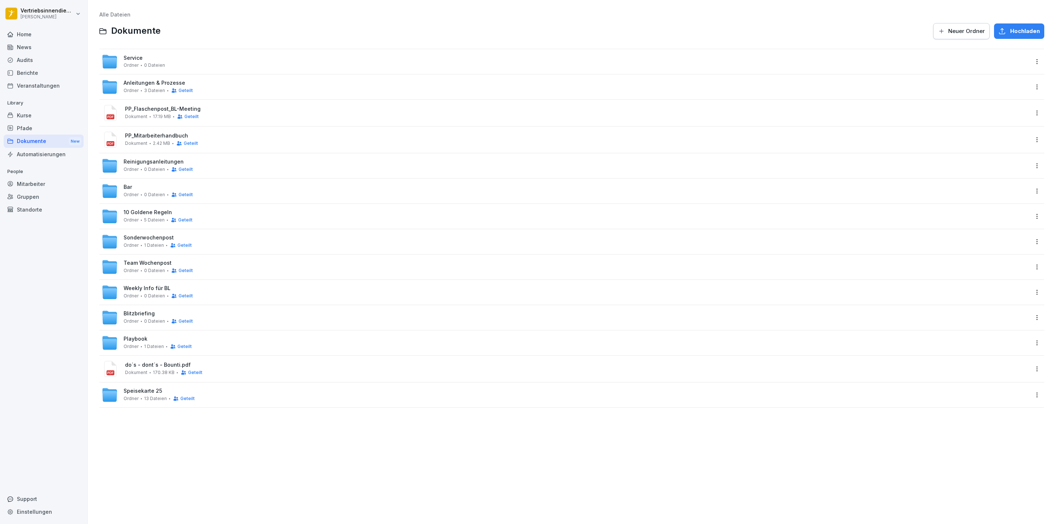
click at [131, 291] on span "Weekly Info für BL" at bounding box center [147, 288] width 47 height 6
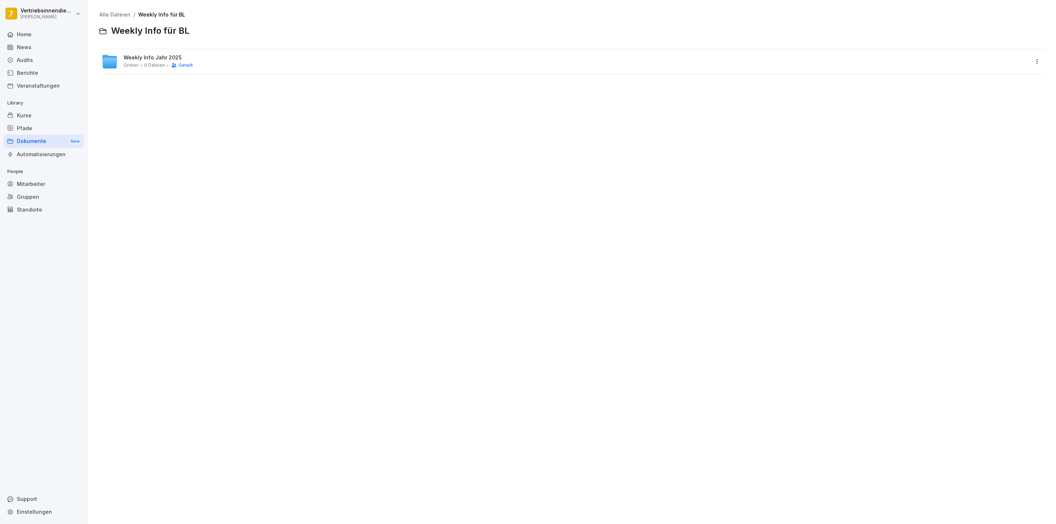
click at [153, 58] on span "Weekly Info Jahr 2025" at bounding box center [153, 58] width 58 height 6
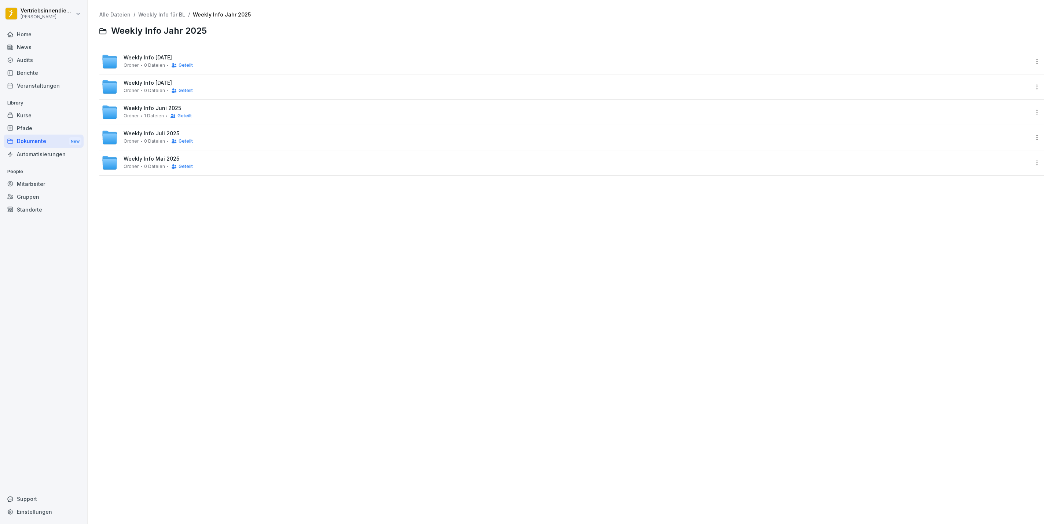
click at [154, 117] on span "1 Dateien" at bounding box center [154, 115] width 20 height 5
click at [146, 138] on div "Weekly Info [DATE] Ordner 0 Dateien Geteilt" at bounding box center [158, 138] width 69 height 14
click at [144, 133] on span "Weekly KW 30" at bounding box center [142, 134] width 37 height 6
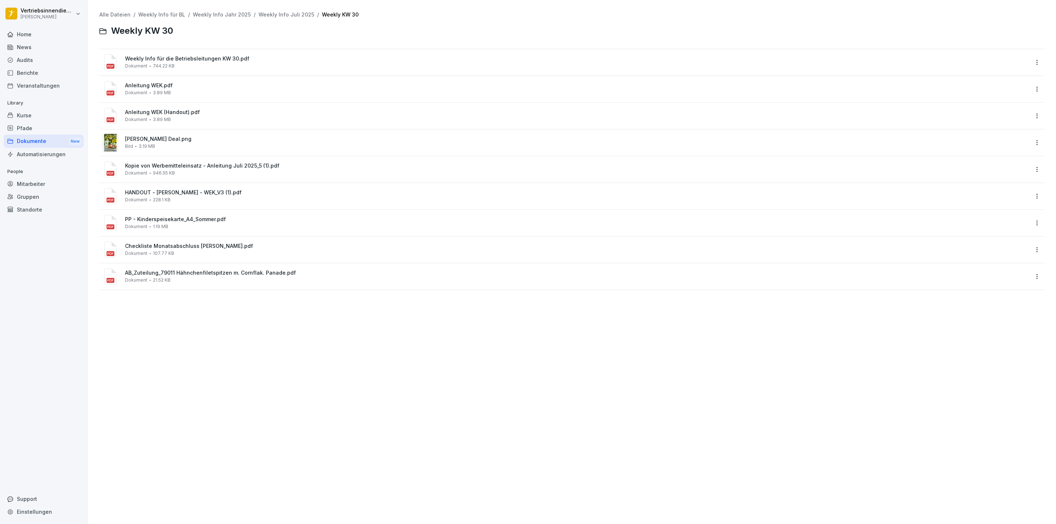
click at [1030, 169] on html "Vertriebsinnendienst [PERSON_NAME] Home News Audits Berichte Veranstaltungen Li…" at bounding box center [528, 262] width 1056 height 524
click at [45, 18] on html "Vertriebsinnendienst [PERSON_NAME] Home News Audits Berichte Veranstaltungen Li…" at bounding box center [528, 262] width 1056 height 524
click at [47, 13] on html "Vertriebsinnendienst [PERSON_NAME] Home News Audits Berichte Veranstaltungen Li…" at bounding box center [528, 262] width 1056 height 524
click at [53, 47] on div "Abmelden" at bounding box center [46, 47] width 73 height 14
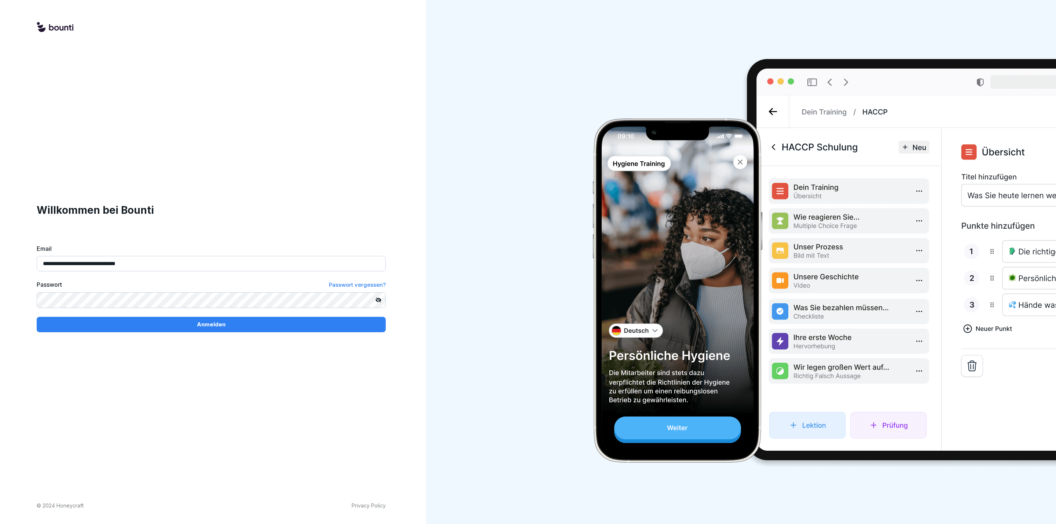
click at [111, 257] on input "**********" at bounding box center [211, 263] width 349 height 15
type input "**********"
click at [129, 317] on button "Anmelden" at bounding box center [211, 324] width 349 height 15
